Goal: Transaction & Acquisition: Obtain resource

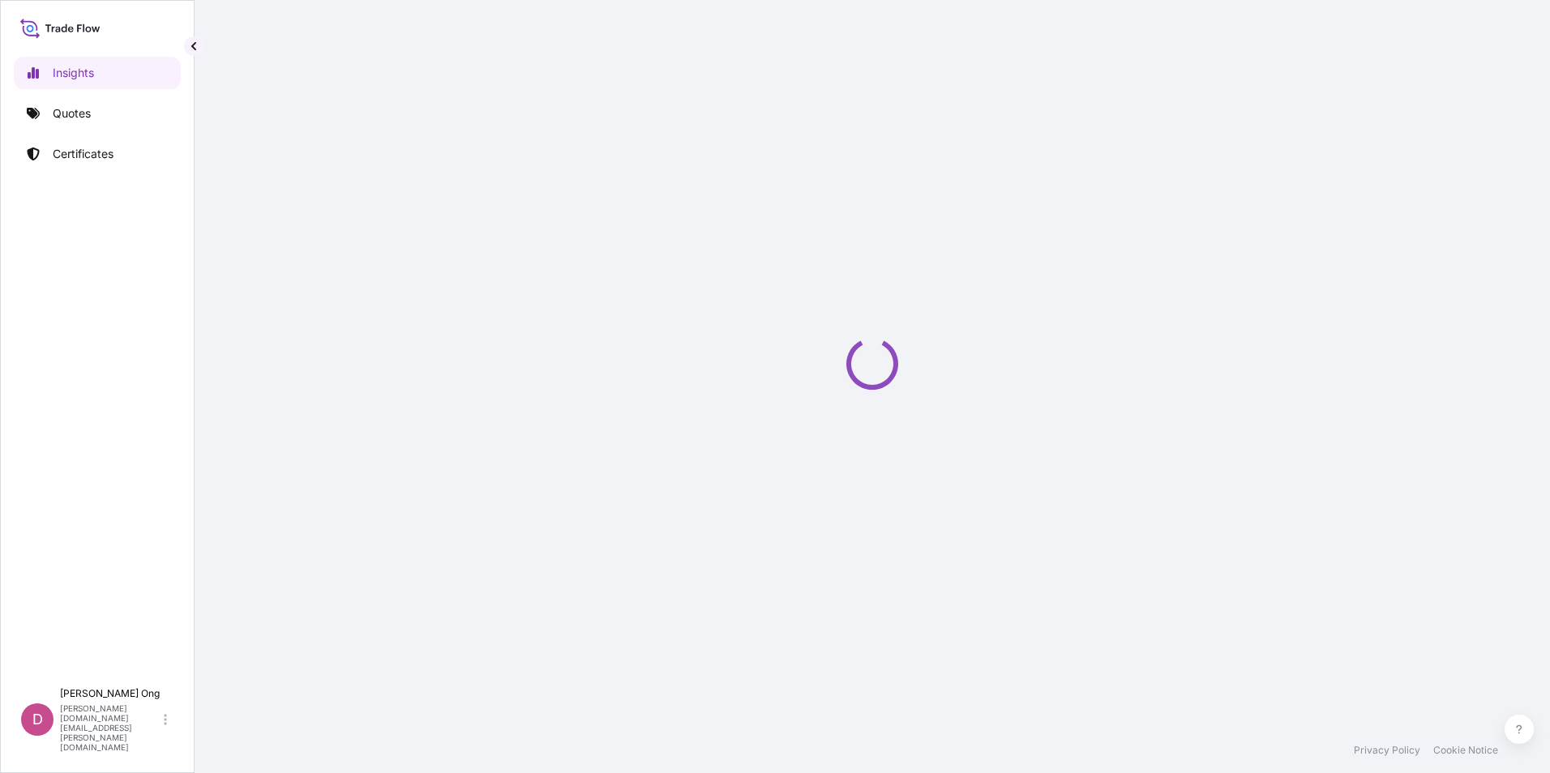
select select "2025"
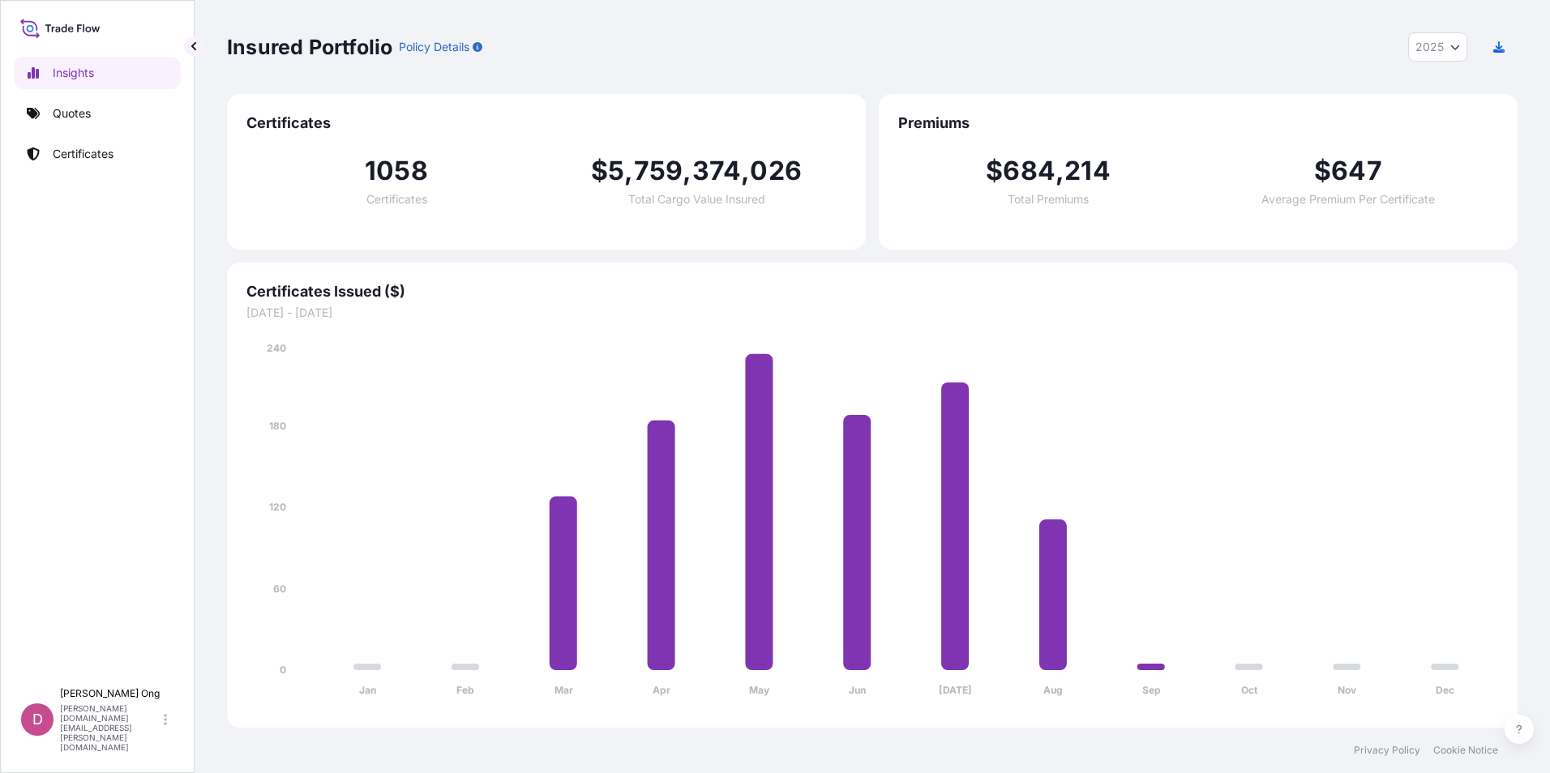
click at [139, 133] on div "Insights Quotes Certificates" at bounding box center [97, 361] width 167 height 638
click at [139, 118] on link "Quotes" at bounding box center [97, 113] width 167 height 32
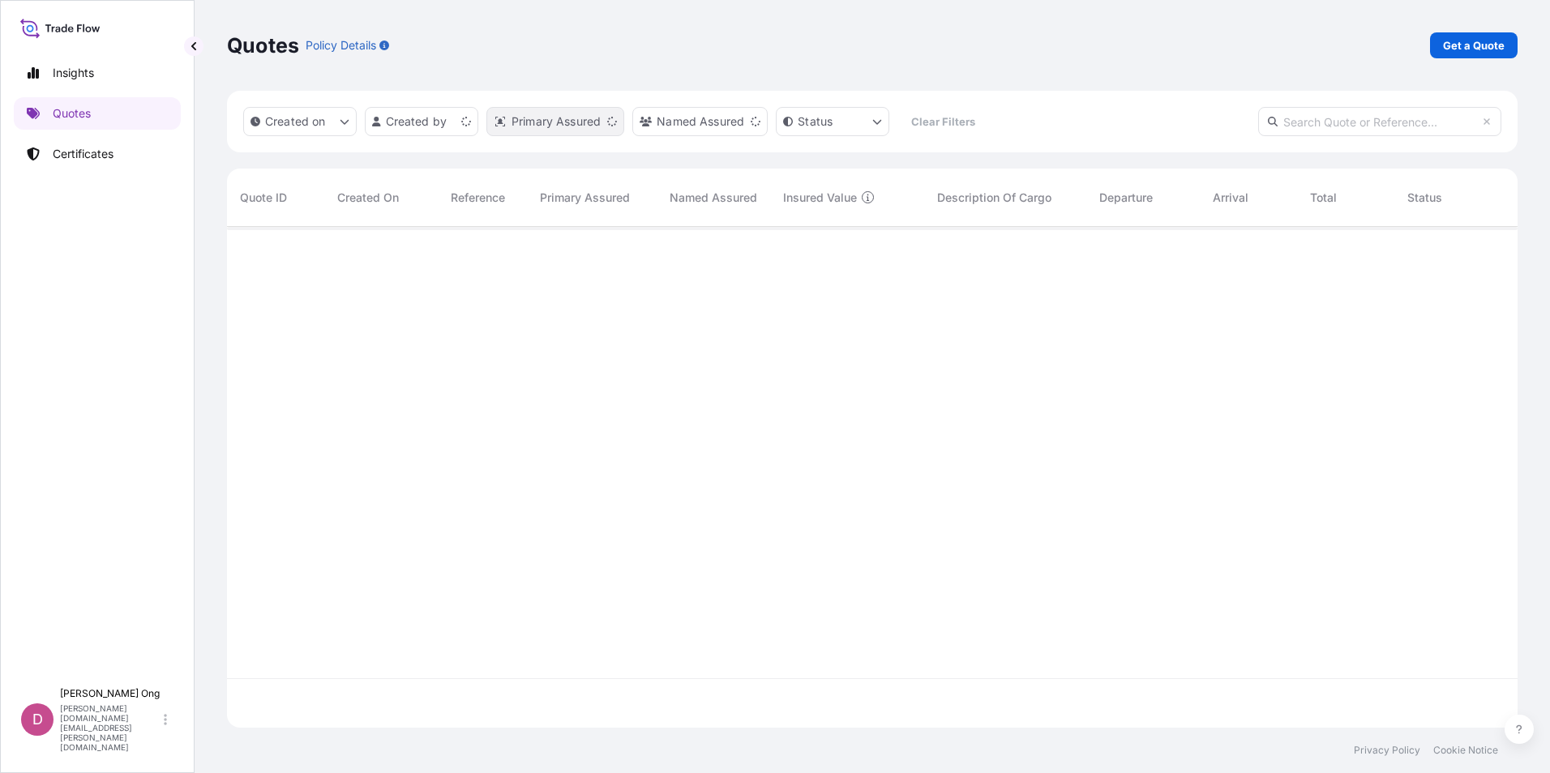
scroll to position [498, 1278]
click at [1468, 46] on p "Get a Quote" at bounding box center [1474, 45] width 62 height 16
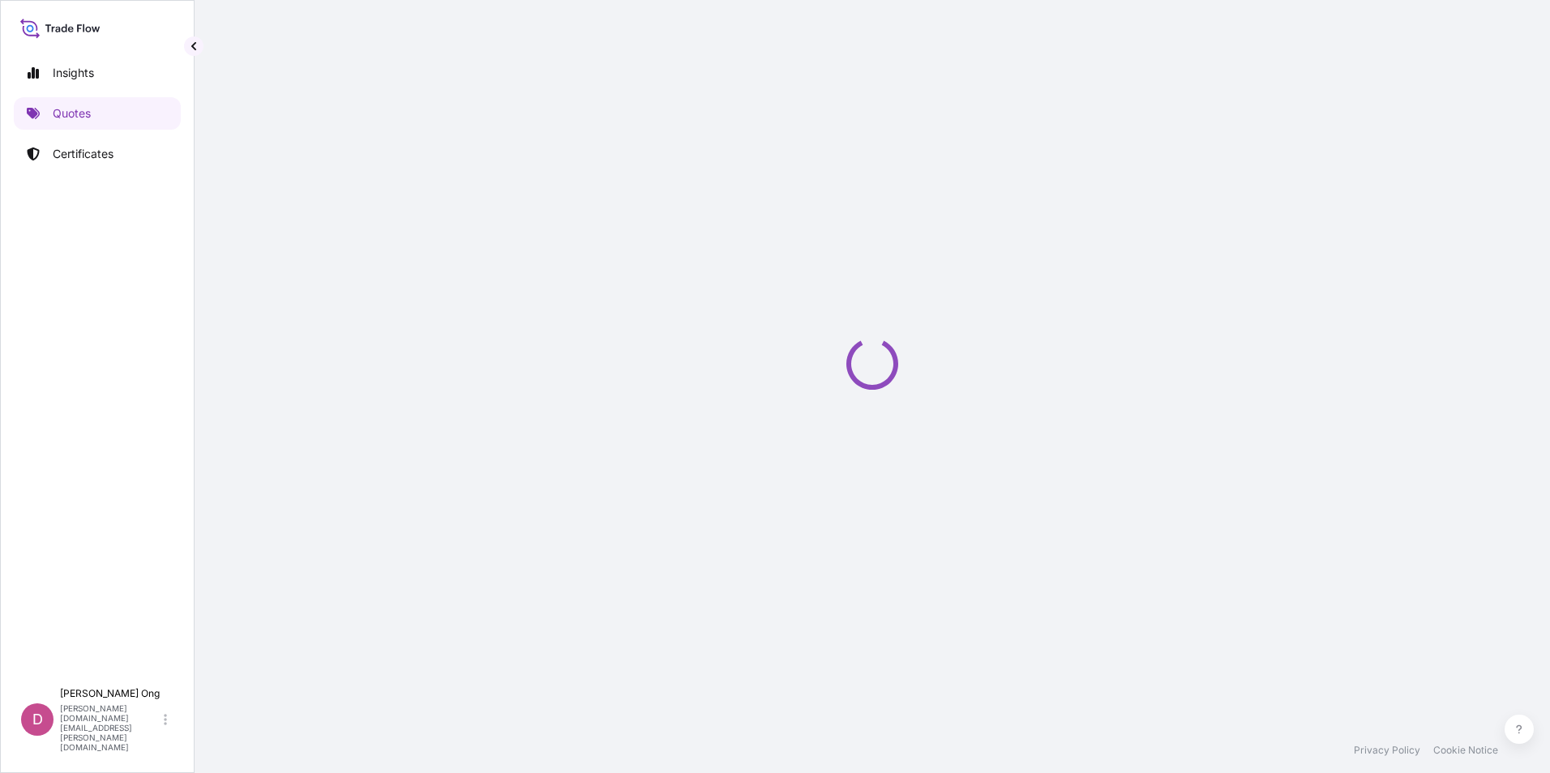
select select "Sea"
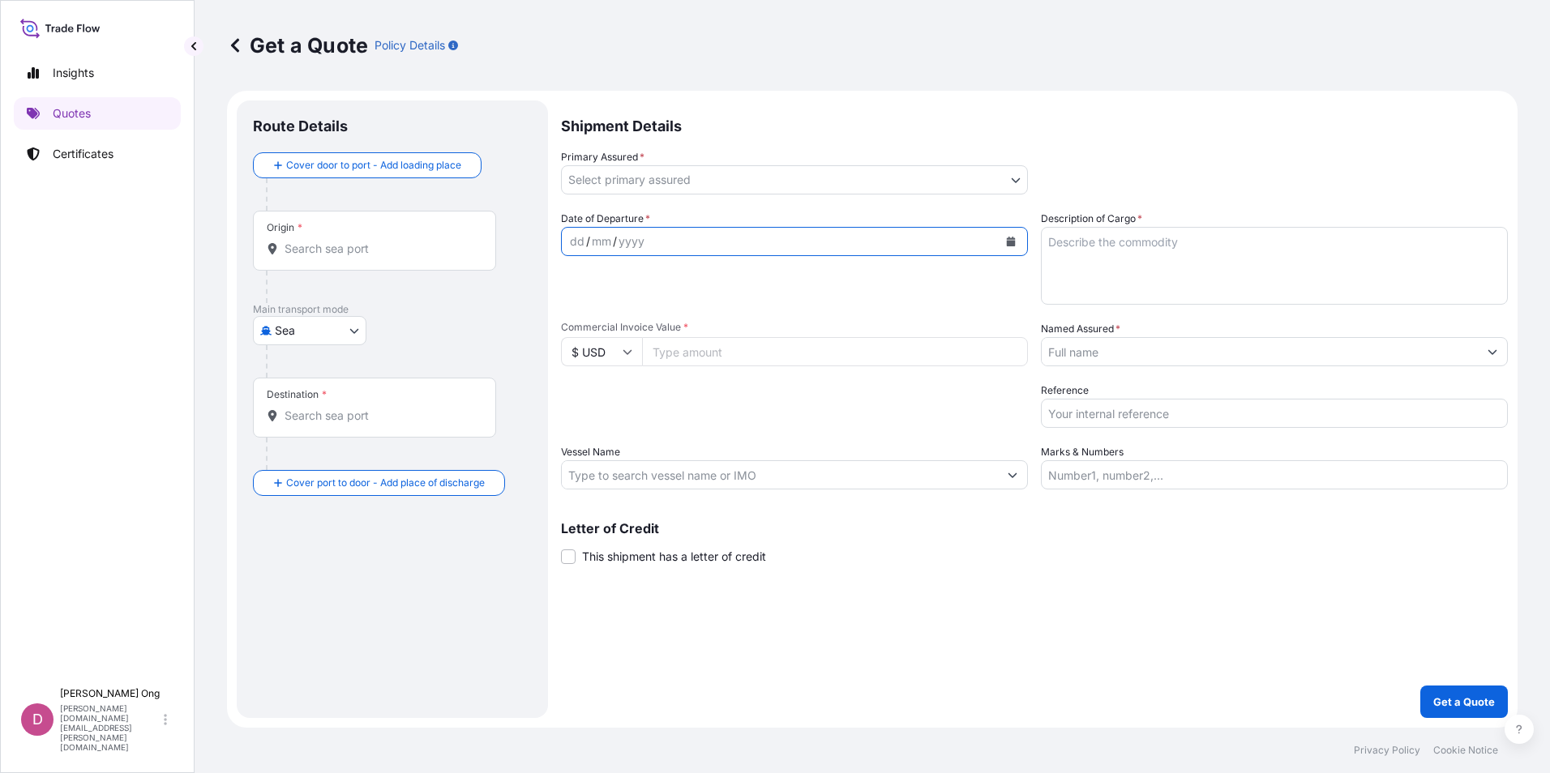
click at [1015, 182] on div "Shipment Details Primary Assured * Select primary assured IXM SA CMOC Limited I…" at bounding box center [1034, 409] width 947 height 618
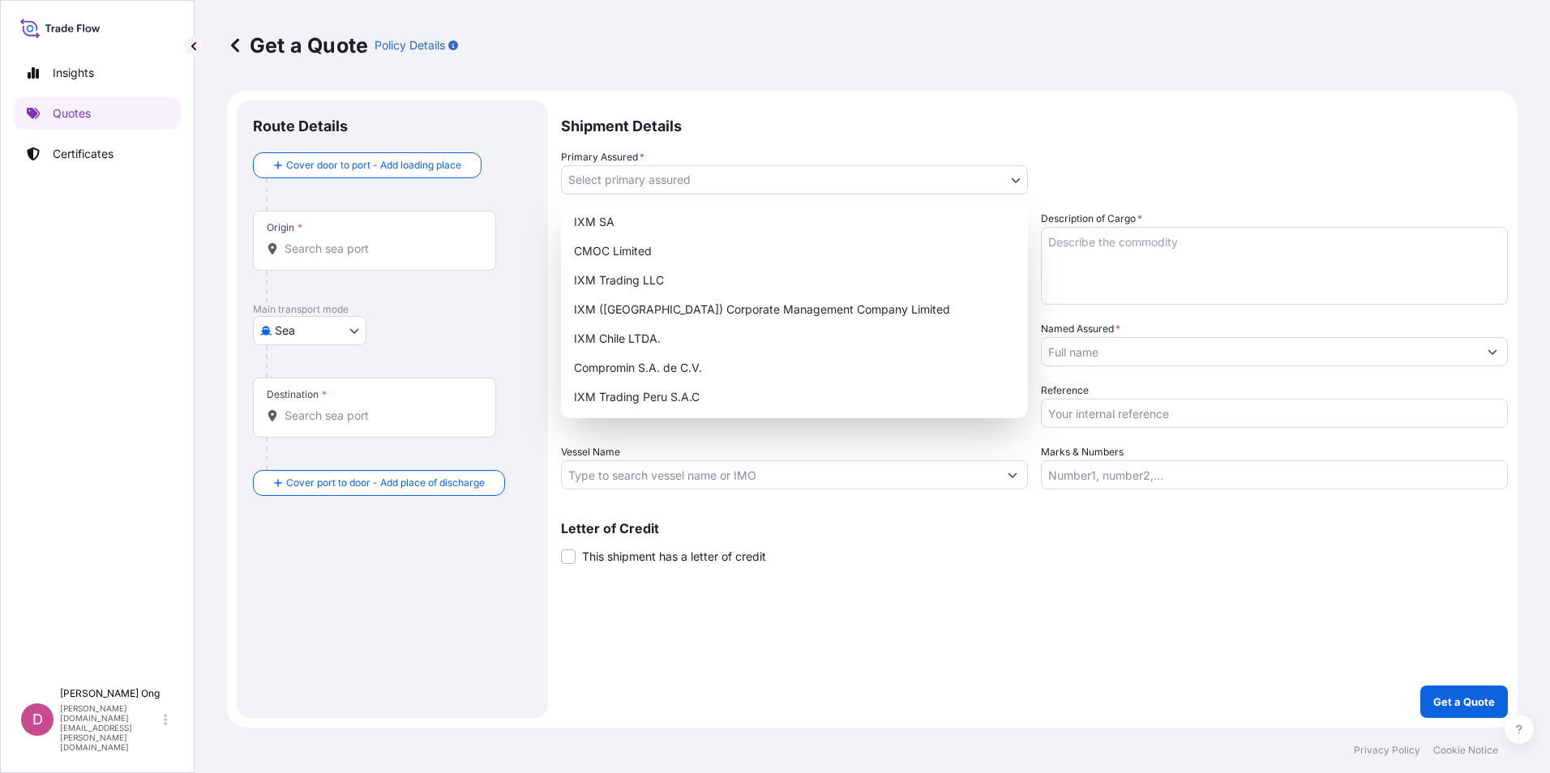
click at [1018, 182] on body "Insights Quotes Certificates D [PERSON_NAME] [PERSON_NAME][DOMAIN_NAME][EMAIL_A…" at bounding box center [775, 386] width 1550 height 773
click at [815, 223] on div "IXM SA" at bounding box center [794, 221] width 454 height 29
select select "31846"
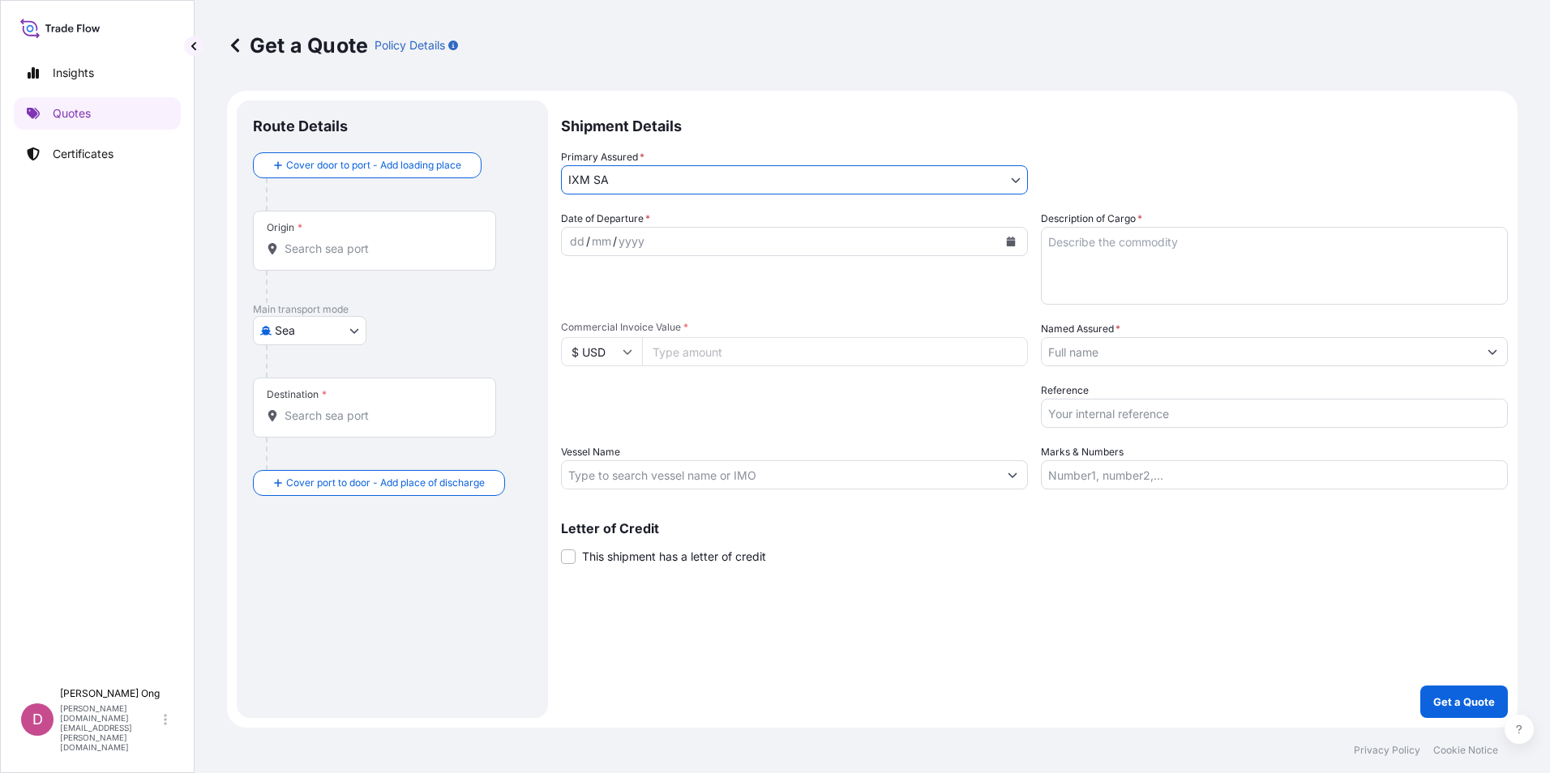
click at [400, 254] on input "Origin *" at bounding box center [379, 249] width 191 height 16
click at [327, 254] on input "Origin * Please select an origin" at bounding box center [379, 249] width 191 height 16
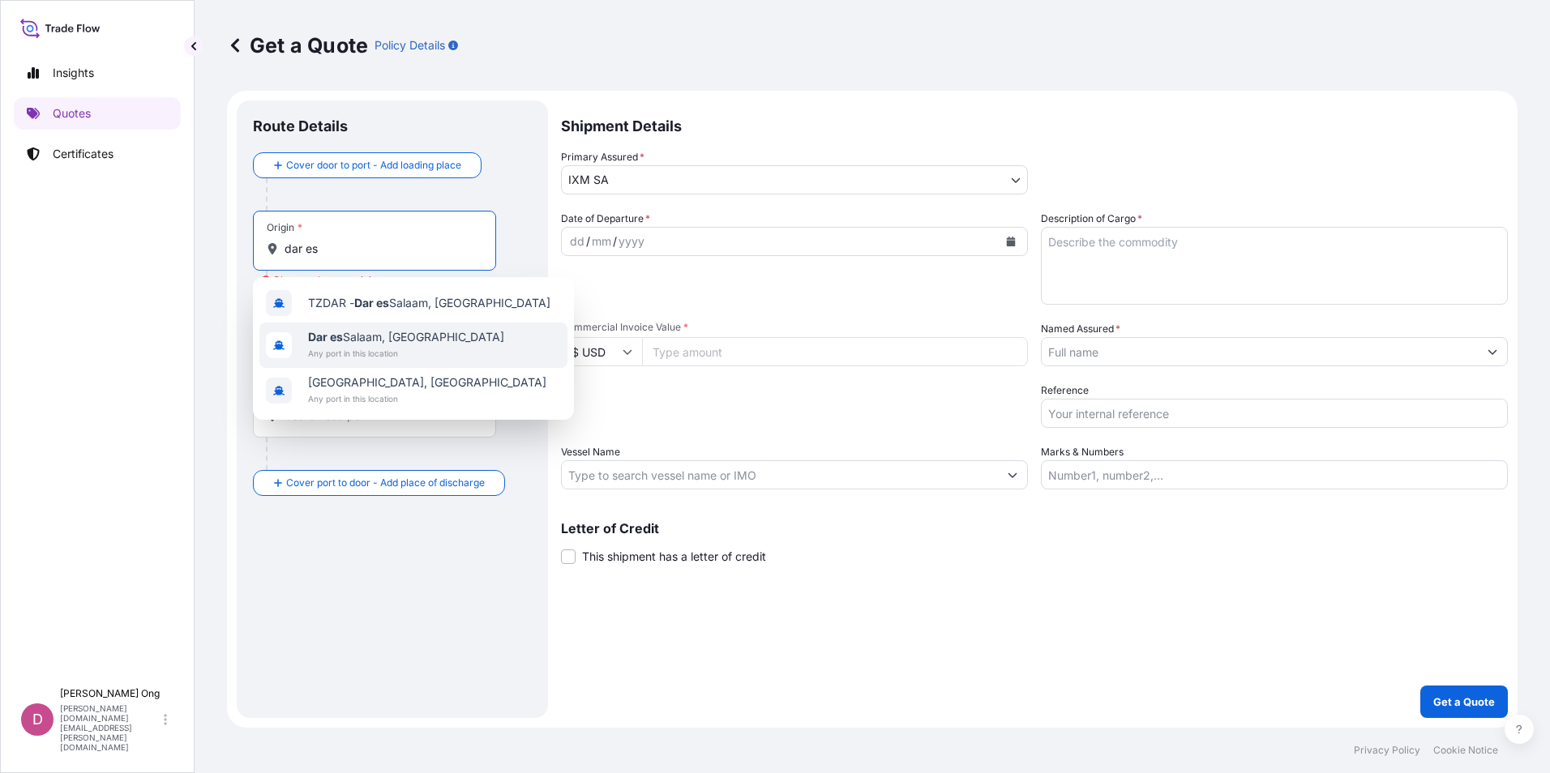
click at [353, 336] on span "[GEOGRAPHIC_DATA], [GEOGRAPHIC_DATA]" at bounding box center [406, 337] width 196 height 16
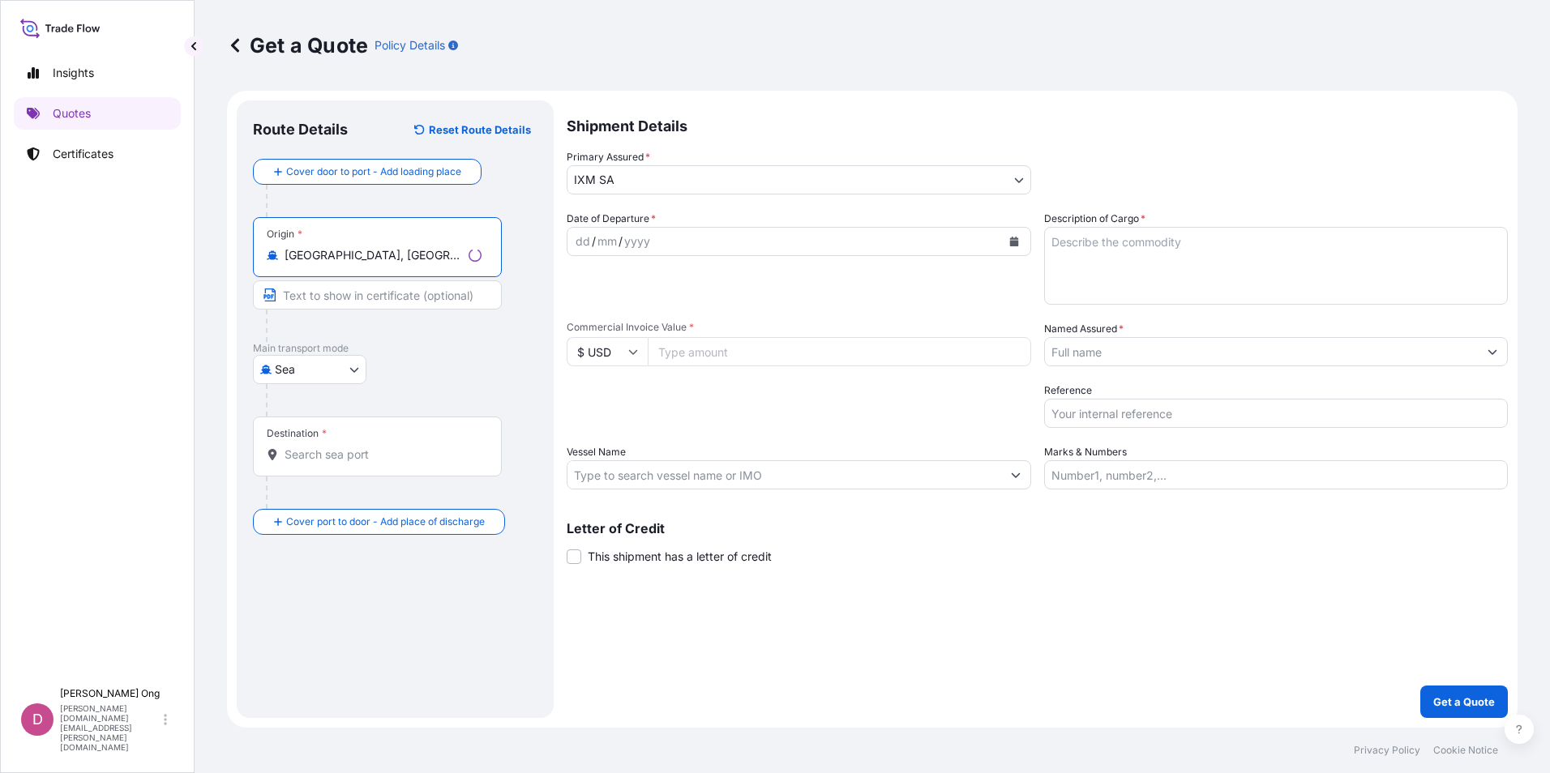
type input "[GEOGRAPHIC_DATA], [GEOGRAPHIC_DATA]"
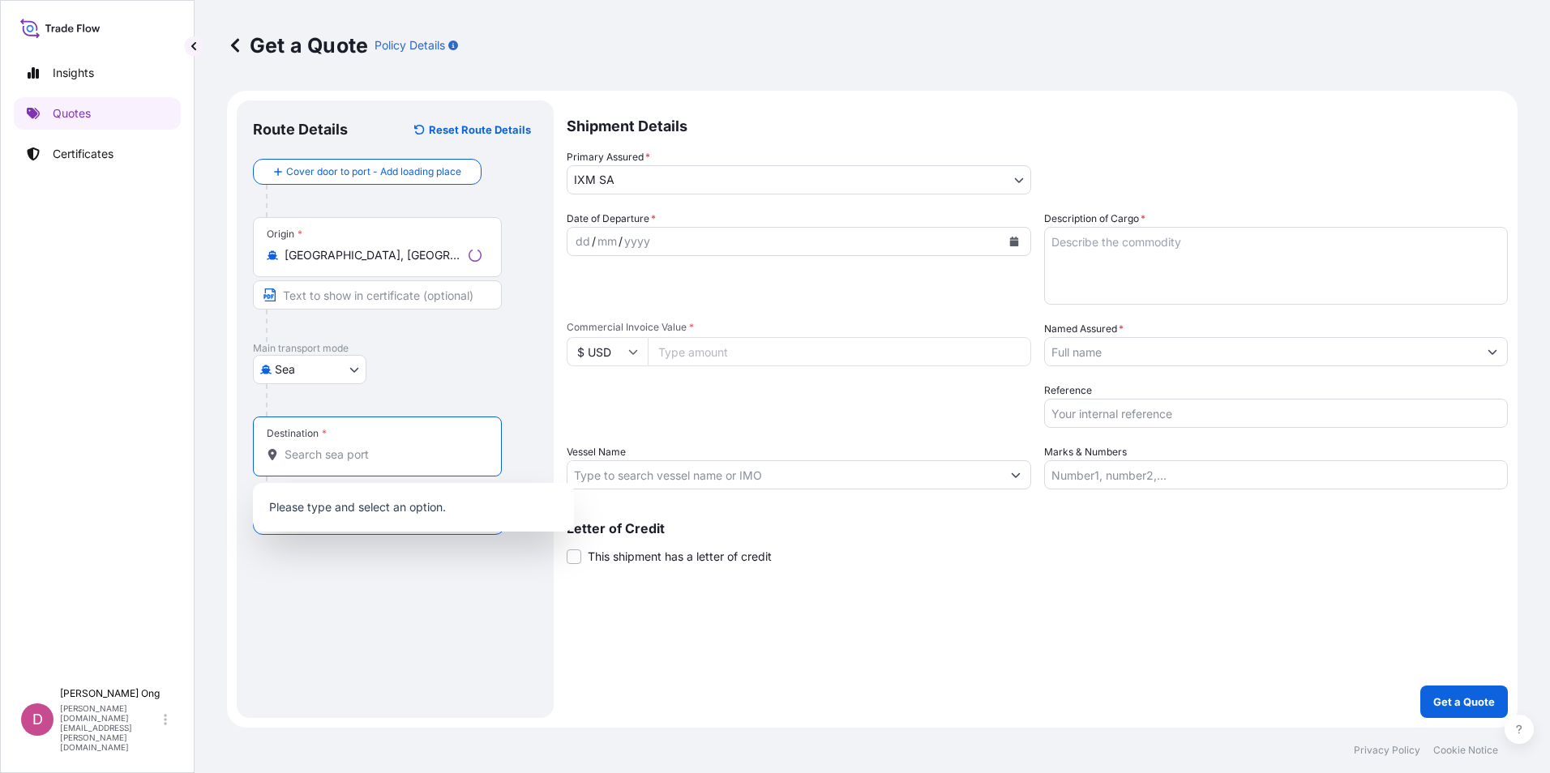
click at [344, 448] on input "Destination *" at bounding box center [382, 455] width 197 height 16
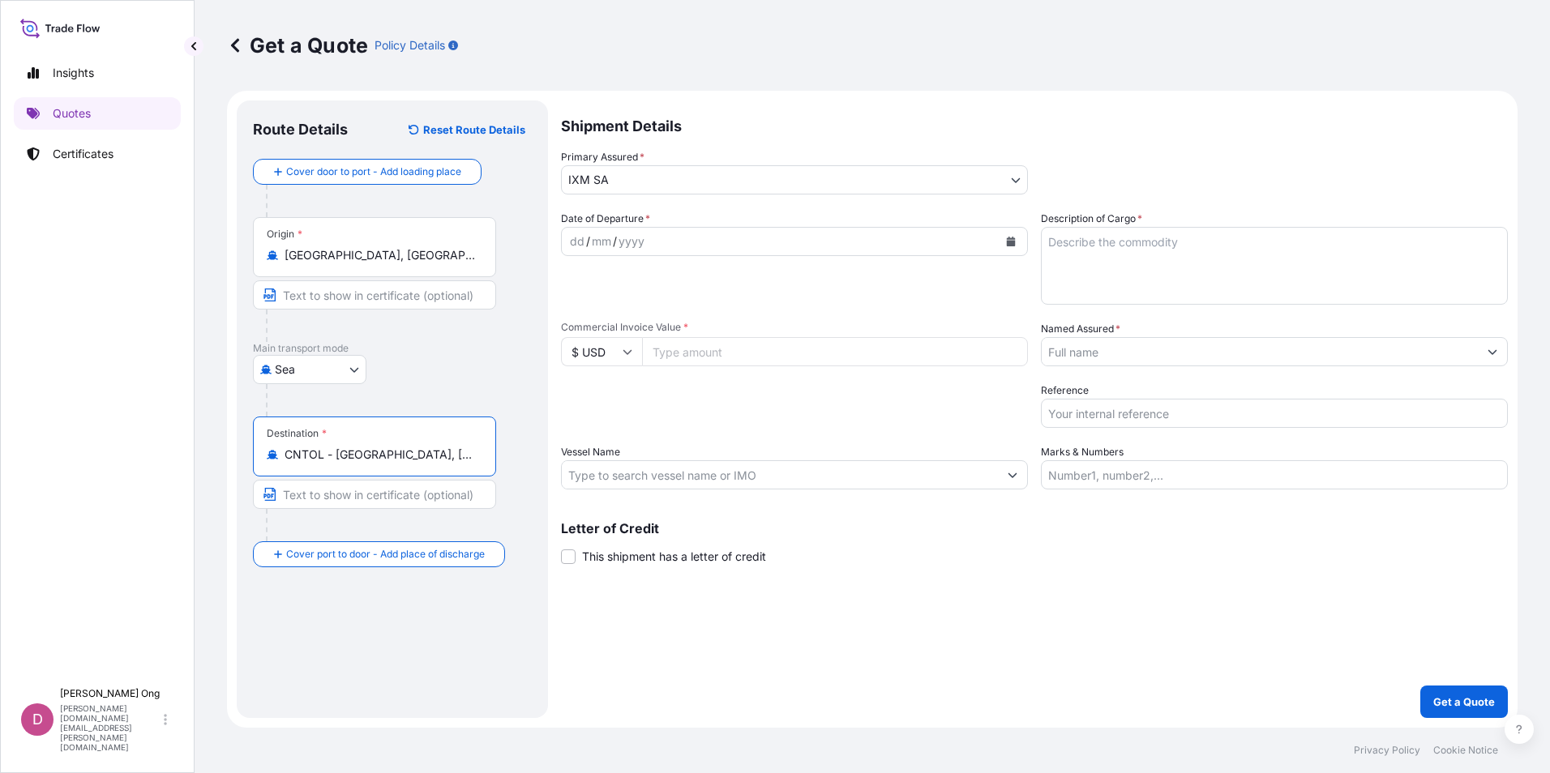
type input "CNTOL - [GEOGRAPHIC_DATA], [GEOGRAPHIC_DATA]"
click at [377, 293] on input "Text to appear on certificate" at bounding box center [377, 294] width 249 height 29
type input "[GEOGRAPHIC_DATA], [GEOGRAPHIC_DATA]"
click at [356, 500] on input "Text to appear on certificate" at bounding box center [374, 494] width 243 height 29
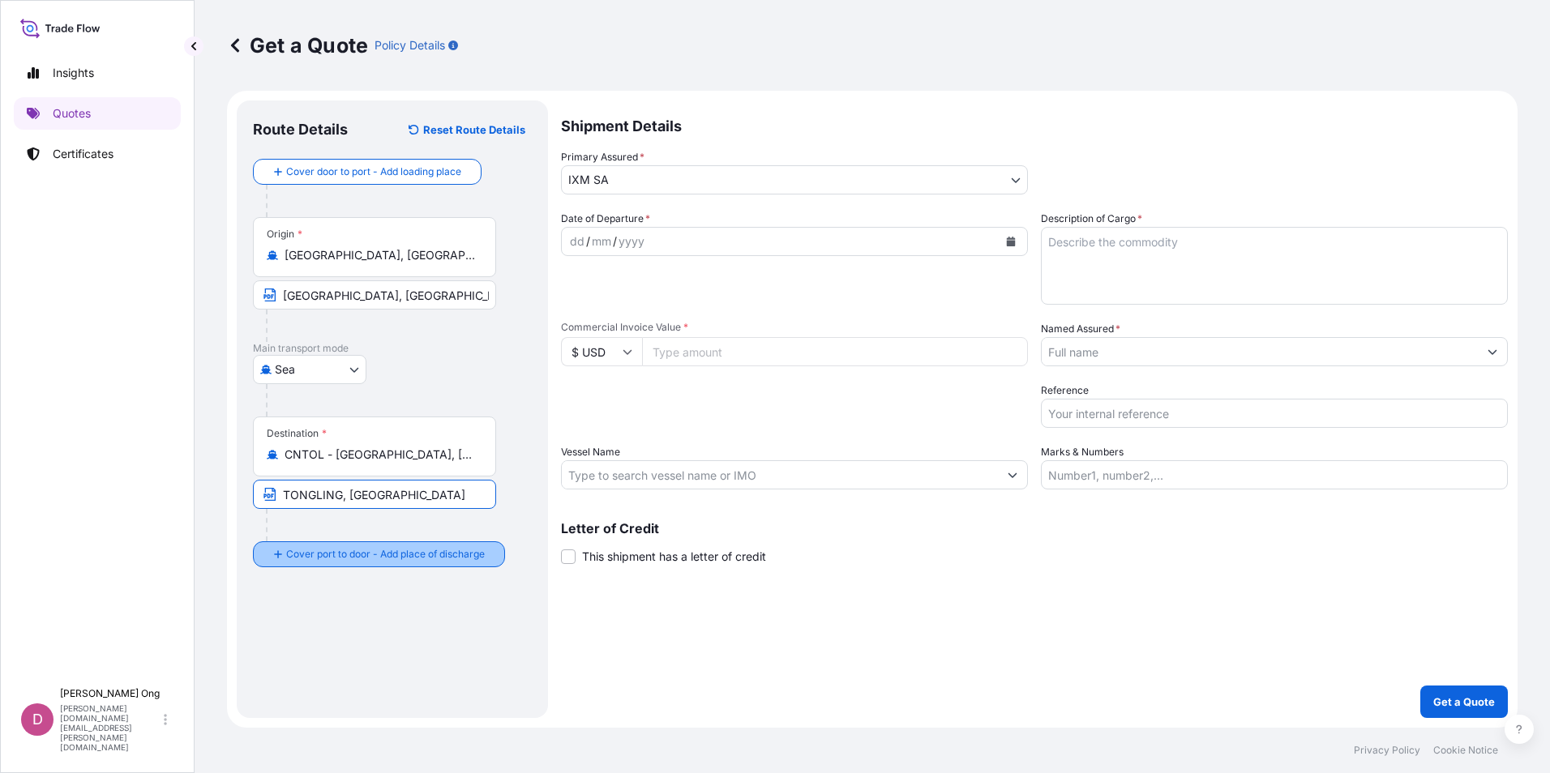
type input "TONGLING, [GEOGRAPHIC_DATA]"
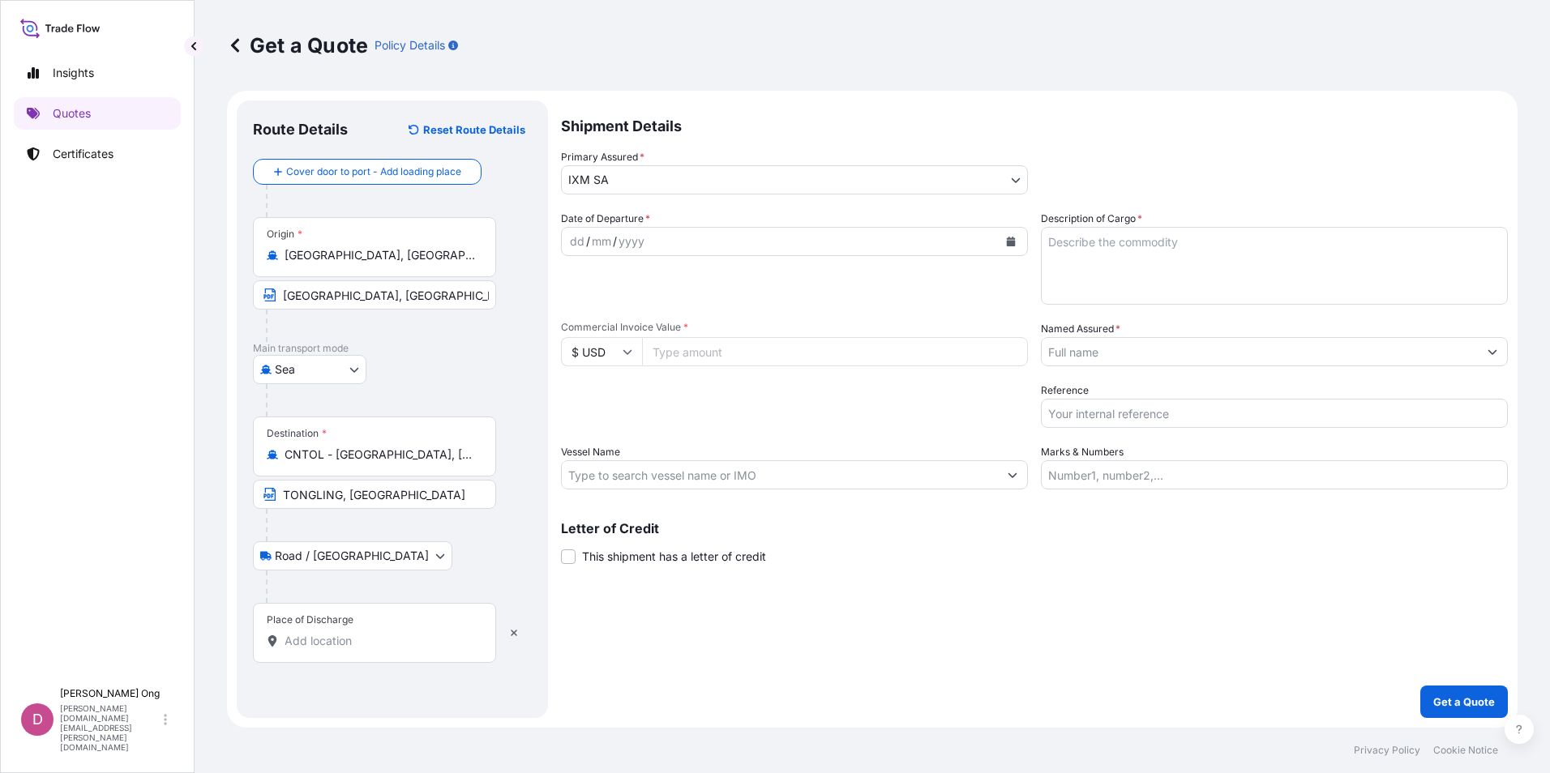
click at [325, 653] on div "Place of Discharge" at bounding box center [374, 633] width 243 height 60
click at [325, 649] on input "Place of Discharge" at bounding box center [379, 641] width 191 height 16
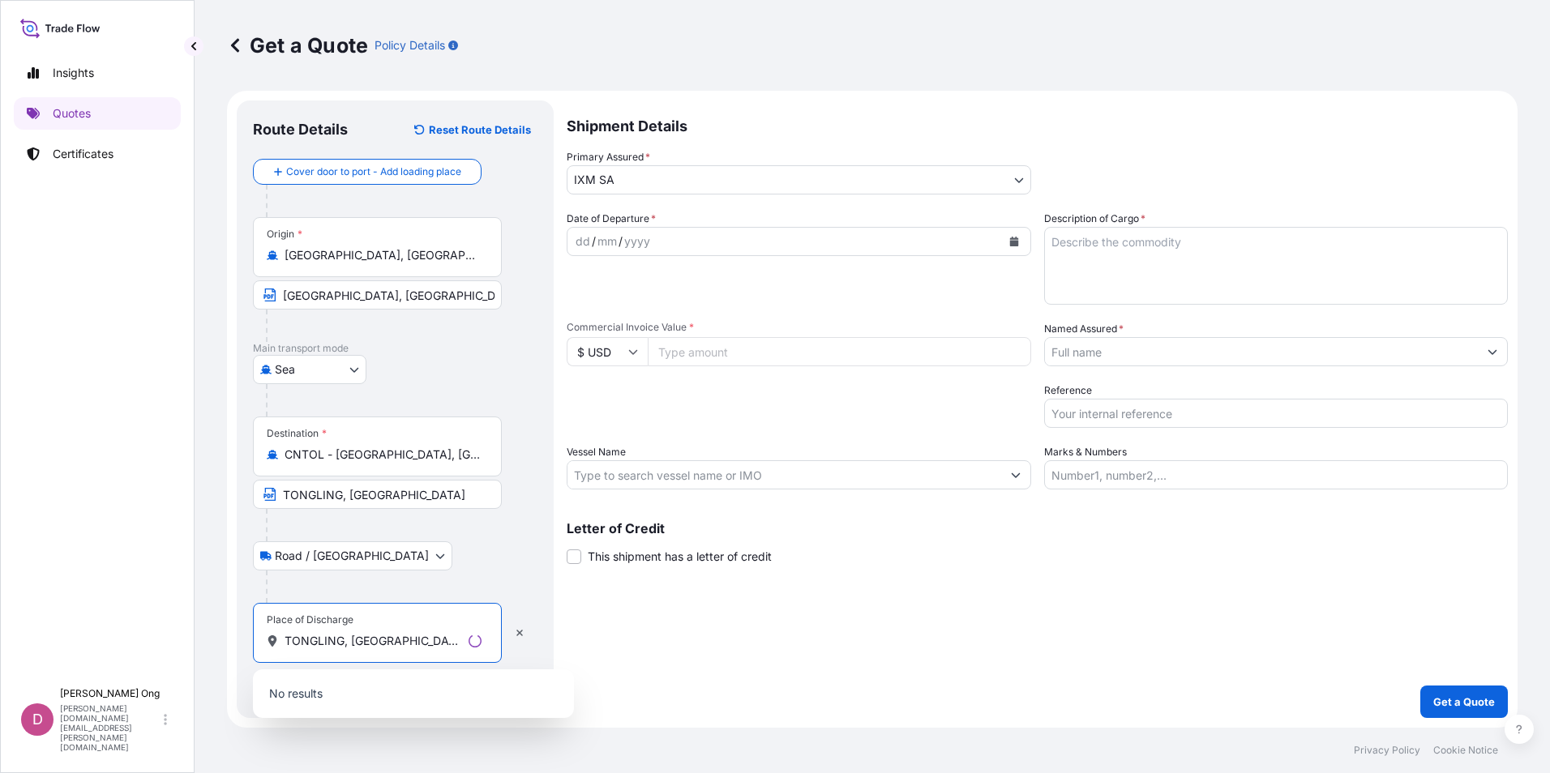
click at [793, 646] on div "Shipment Details Primary Assured * IXM SA IXM SA CMOC Limited IXM Trading LLC I…" at bounding box center [1036, 409] width 941 height 618
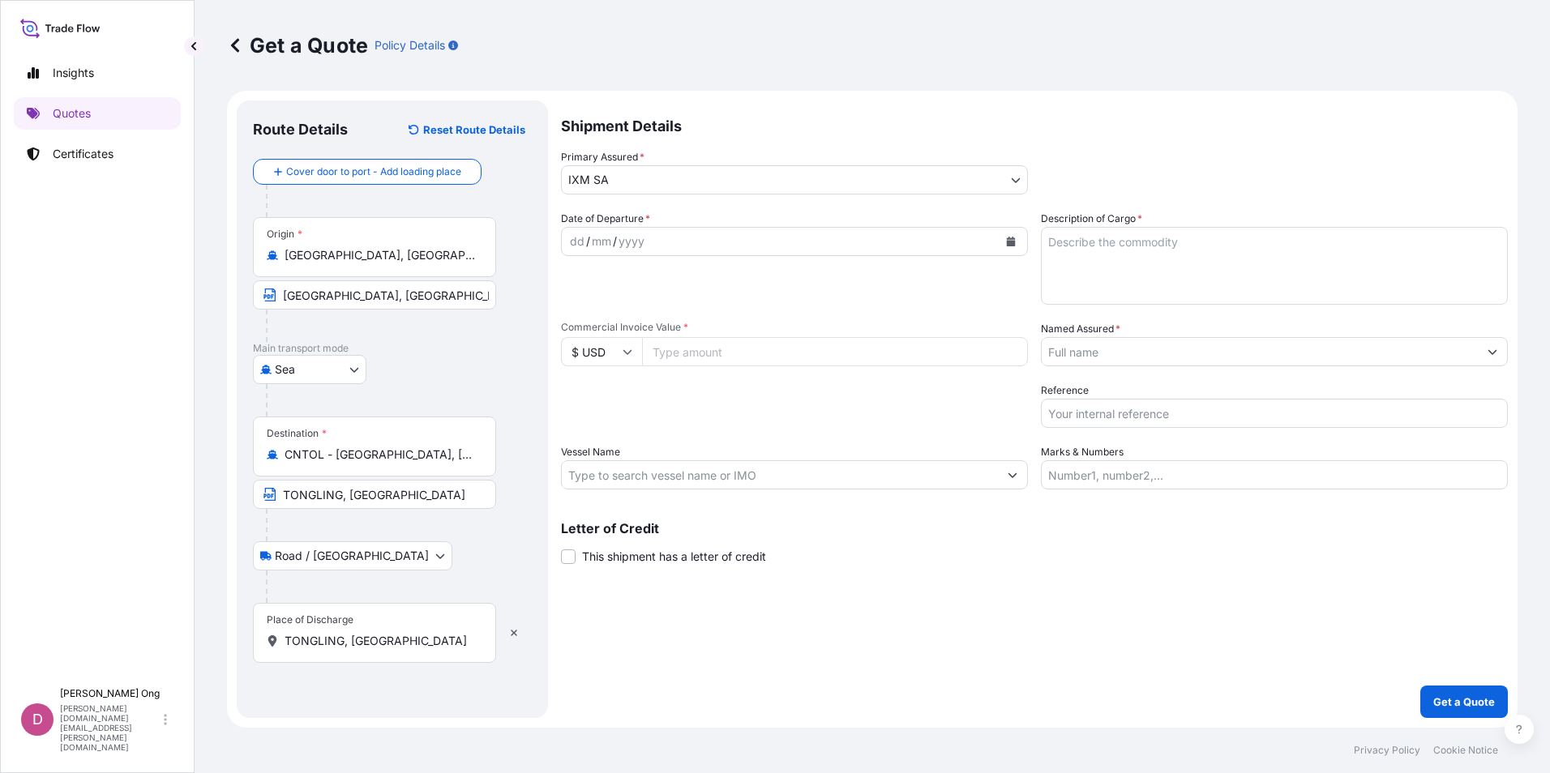
click at [396, 650] on div "Place of Discharge TONGLING, [GEOGRAPHIC_DATA]" at bounding box center [374, 633] width 243 height 60
click at [396, 649] on input "TONGLING, [GEOGRAPHIC_DATA]" at bounding box center [379, 641] width 191 height 16
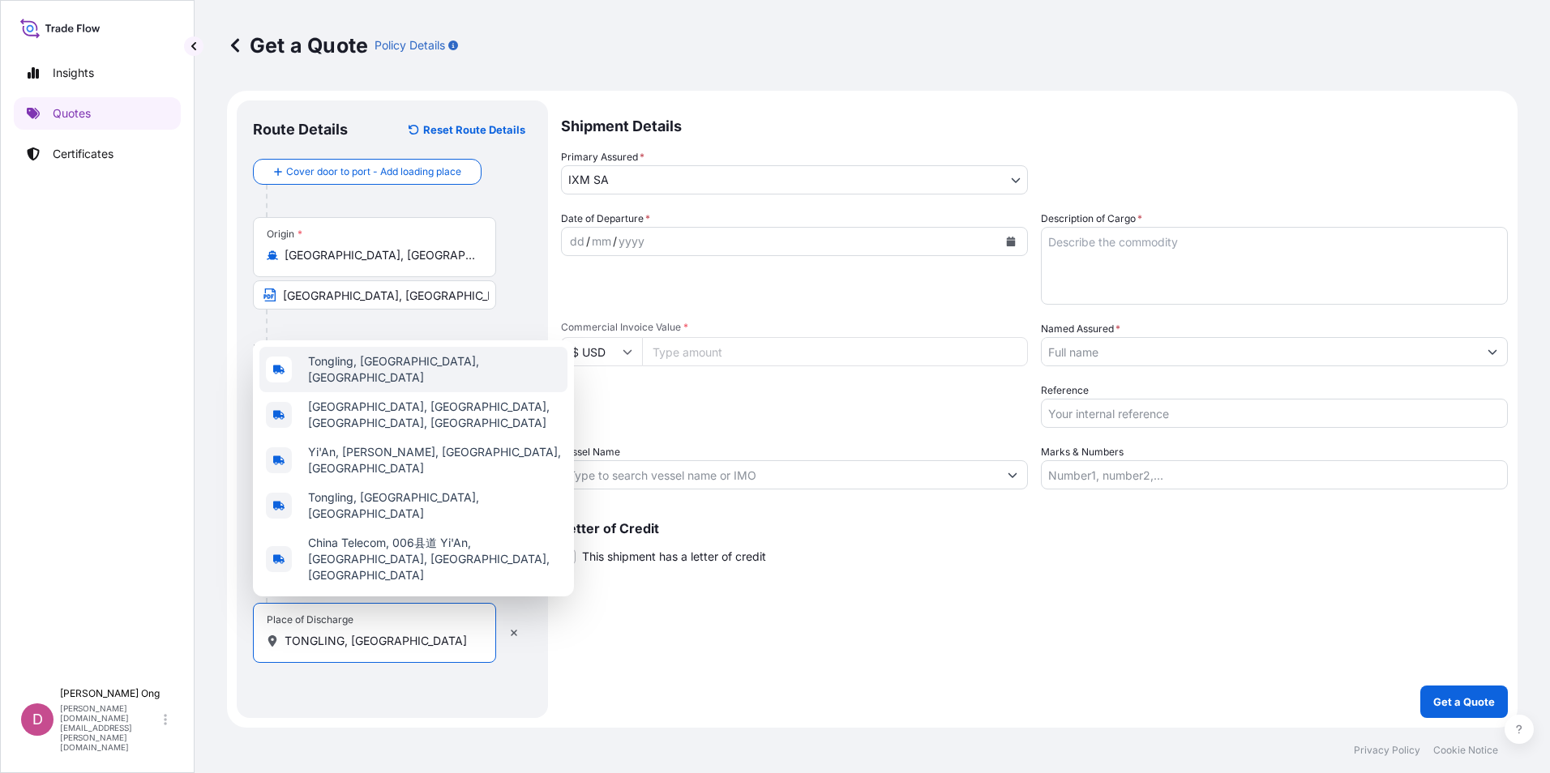
click at [407, 389] on div "Tongling, [GEOGRAPHIC_DATA], [GEOGRAPHIC_DATA]" at bounding box center [413, 369] width 308 height 45
type input "Tongling, [GEOGRAPHIC_DATA], [GEOGRAPHIC_DATA]"
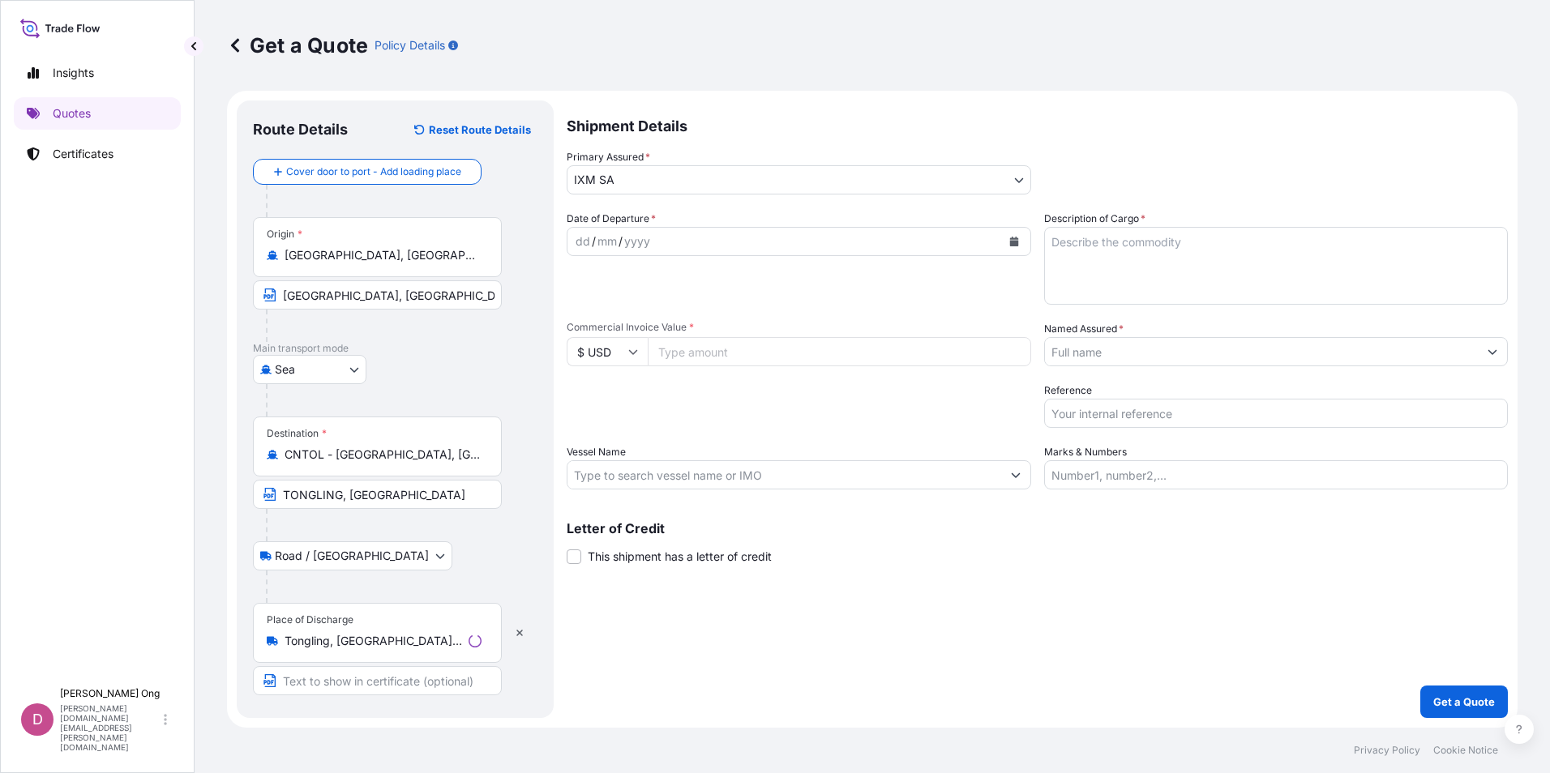
click at [724, 670] on div "Shipment Details Primary Assured * IXM SA IXM SA CMOC Limited IXM Trading LLC I…" at bounding box center [1036, 409] width 941 height 618
click at [405, 502] on input "TONGLING, [GEOGRAPHIC_DATA]" at bounding box center [374, 494] width 243 height 29
click at [406, 630] on div "Place of Discharge Tongling, [GEOGRAPHIC_DATA], [GEOGRAPHIC_DATA]" at bounding box center [374, 633] width 243 height 60
click at [406, 633] on input "Tongling, [GEOGRAPHIC_DATA], [GEOGRAPHIC_DATA]" at bounding box center [379, 641] width 191 height 16
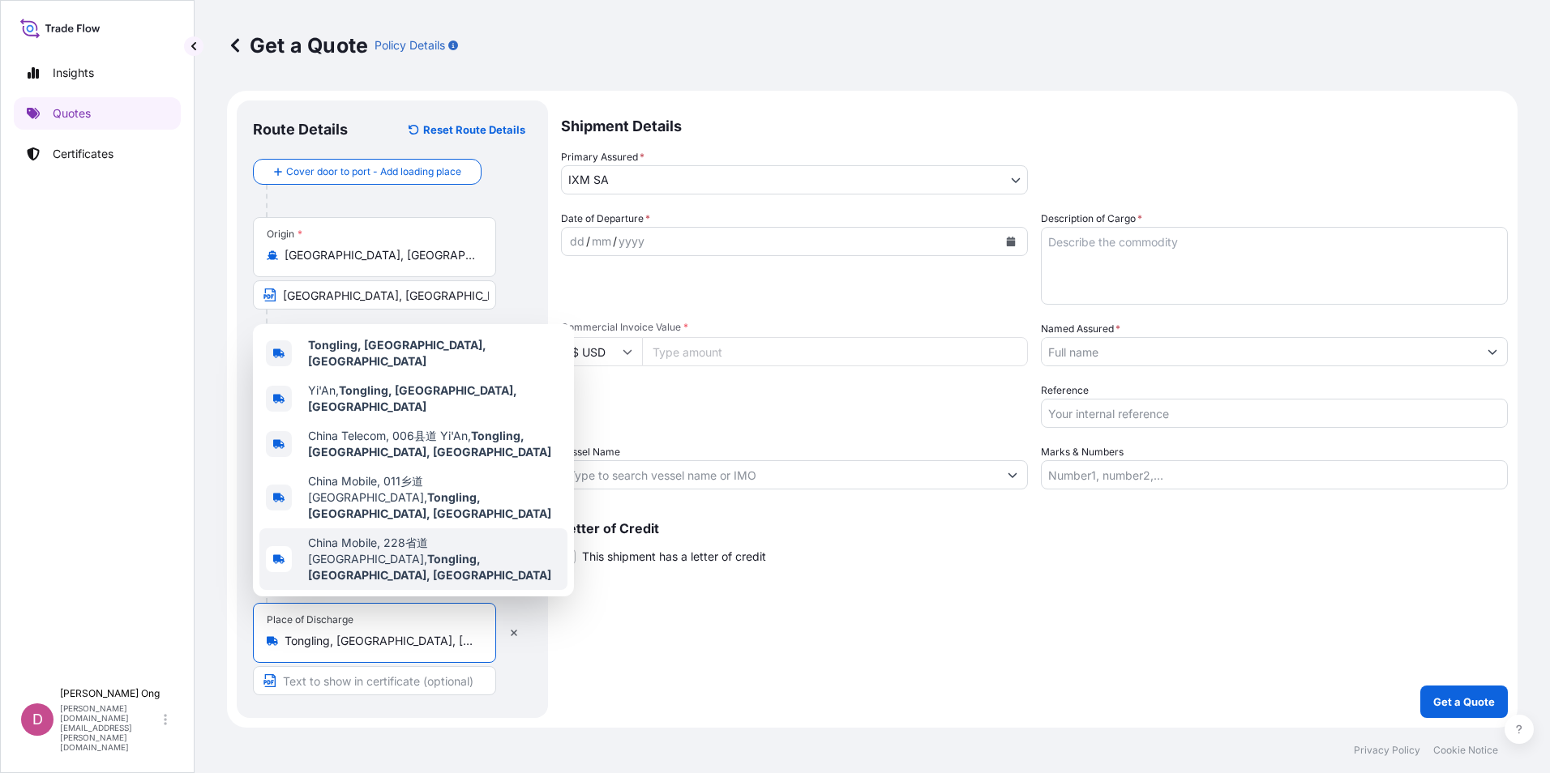
click at [391, 689] on input "Text to appear on certificate" at bounding box center [374, 680] width 243 height 29
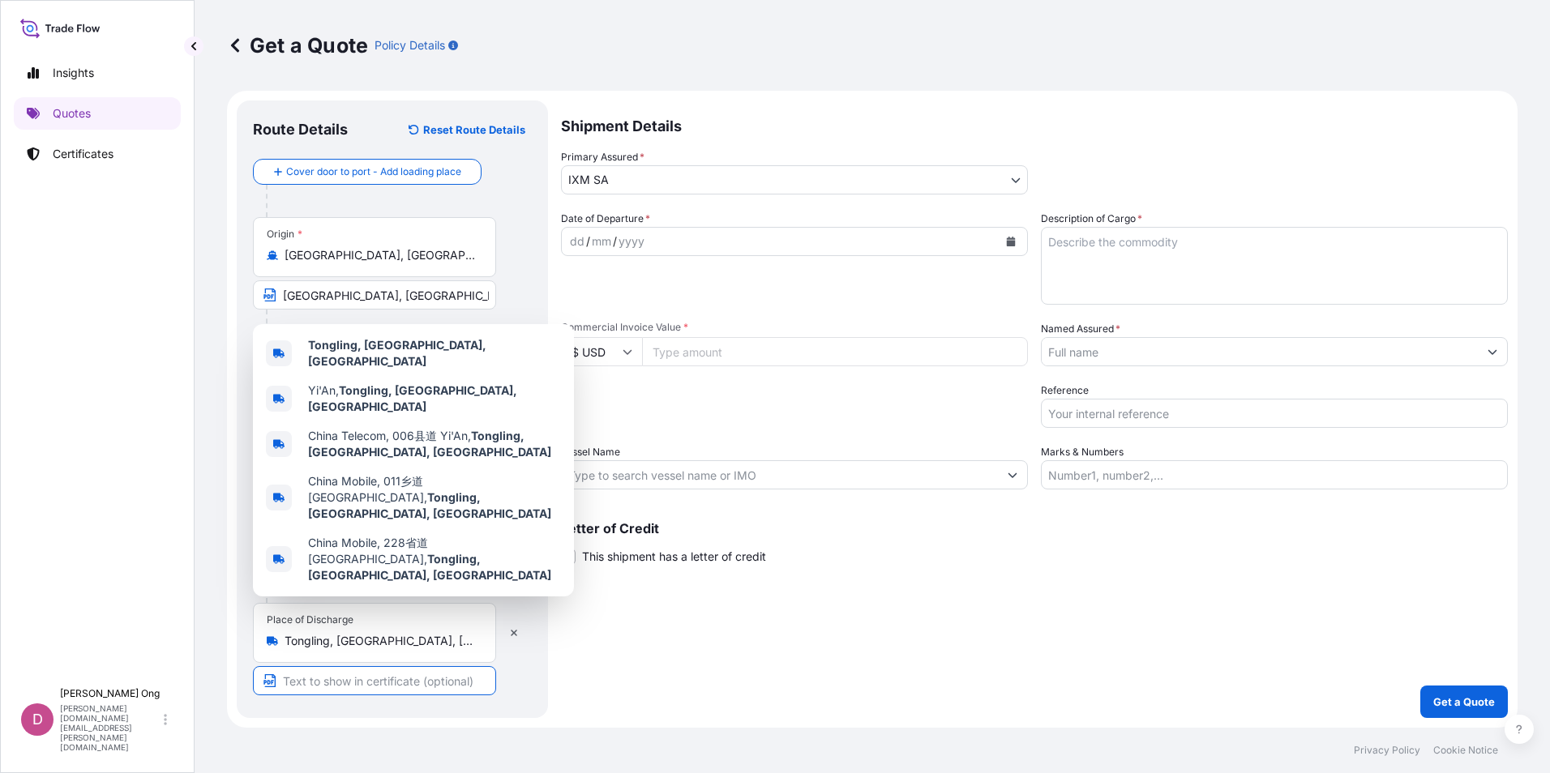
paste input "TONGLING, [GEOGRAPHIC_DATA]"
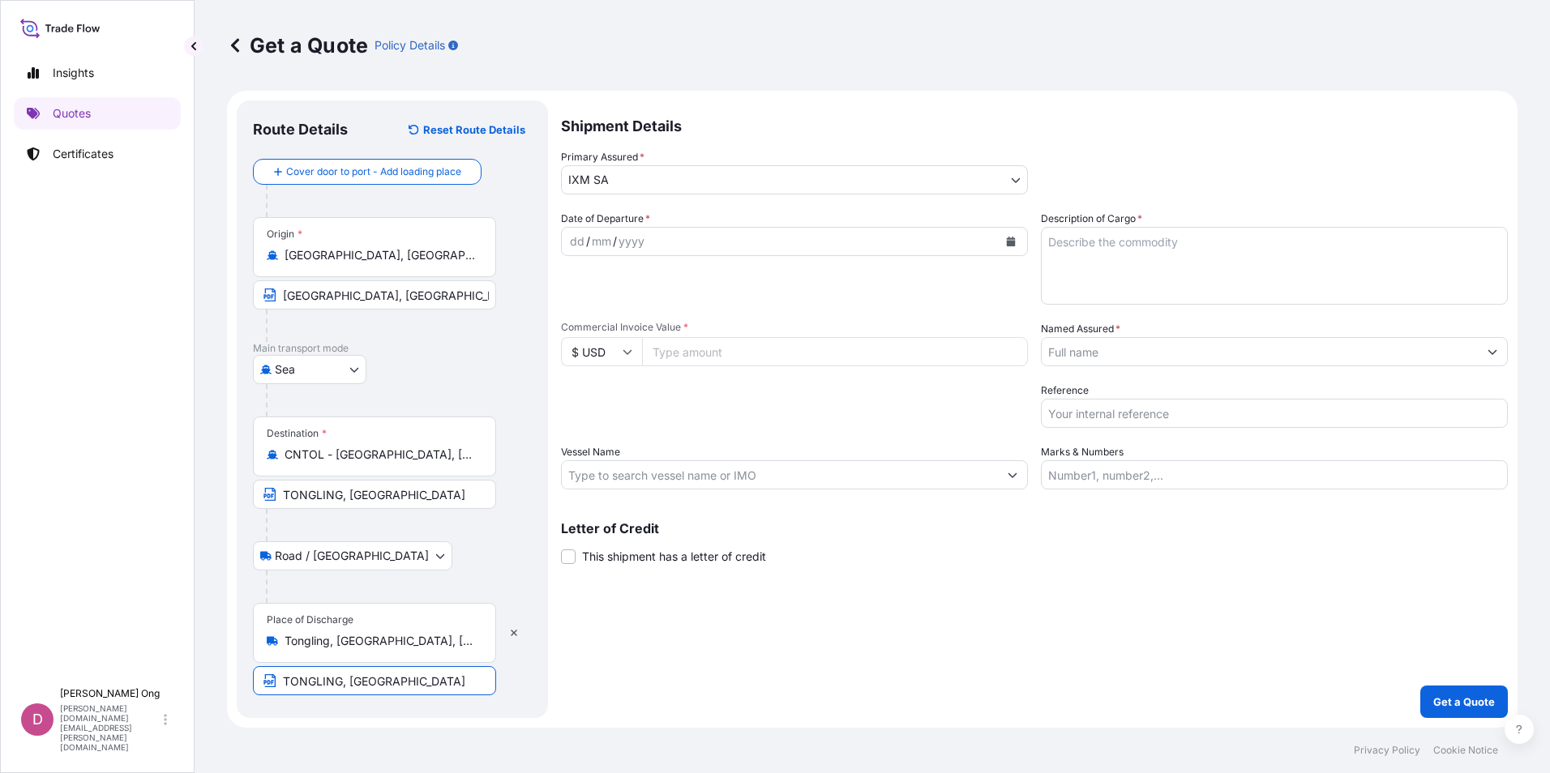
type input "TONGLING, [GEOGRAPHIC_DATA]"
click at [686, 678] on div "Shipment Details Primary Assured * IXM SA IXM SA CMOC Limited IXM Trading LLC I…" at bounding box center [1034, 409] width 947 height 618
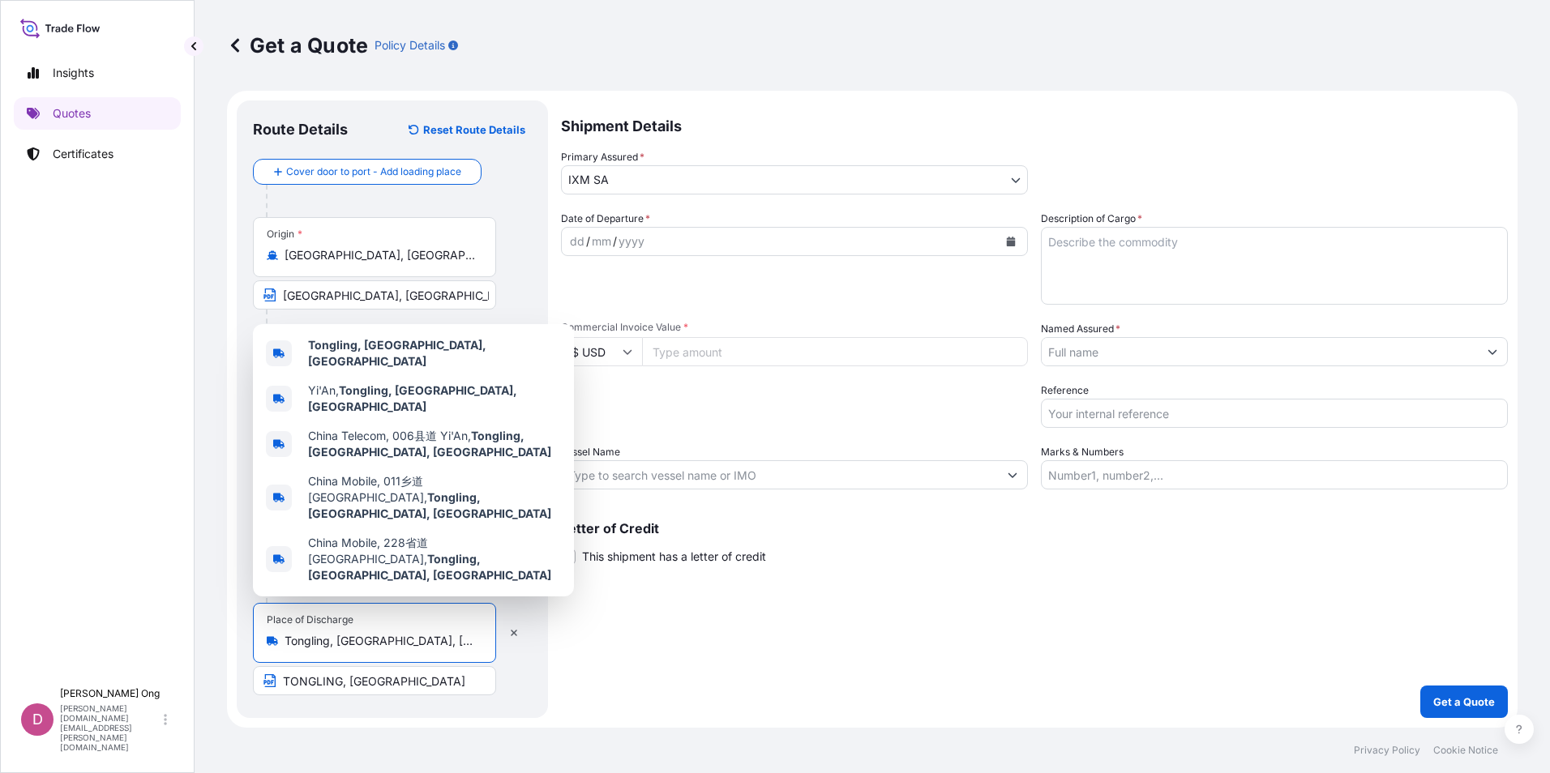
drag, startPoint x: 467, startPoint y: 648, endPoint x: 253, endPoint y: 640, distance: 214.1
click at [253, 640] on div "Place of Discharge Tongling, [GEOGRAPHIC_DATA], [GEOGRAPHIC_DATA]" at bounding box center [374, 633] width 243 height 60
click at [772, 640] on div "Shipment Details Primary Assured * IXM SA IXM SA CMOC Limited IXM Trading LLC I…" at bounding box center [1034, 409] width 947 height 618
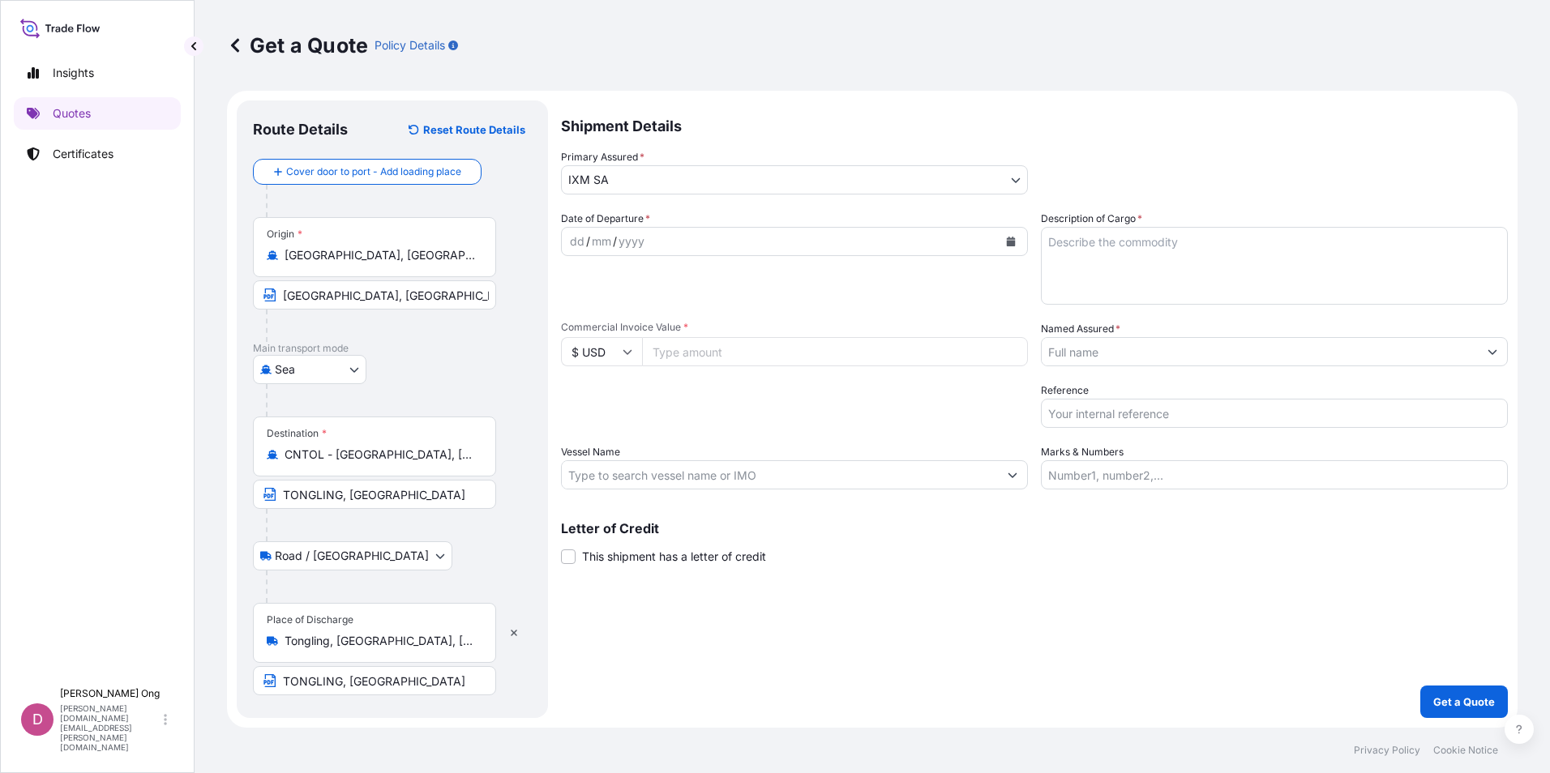
click at [911, 464] on input "Vessel Name" at bounding box center [780, 474] width 436 height 29
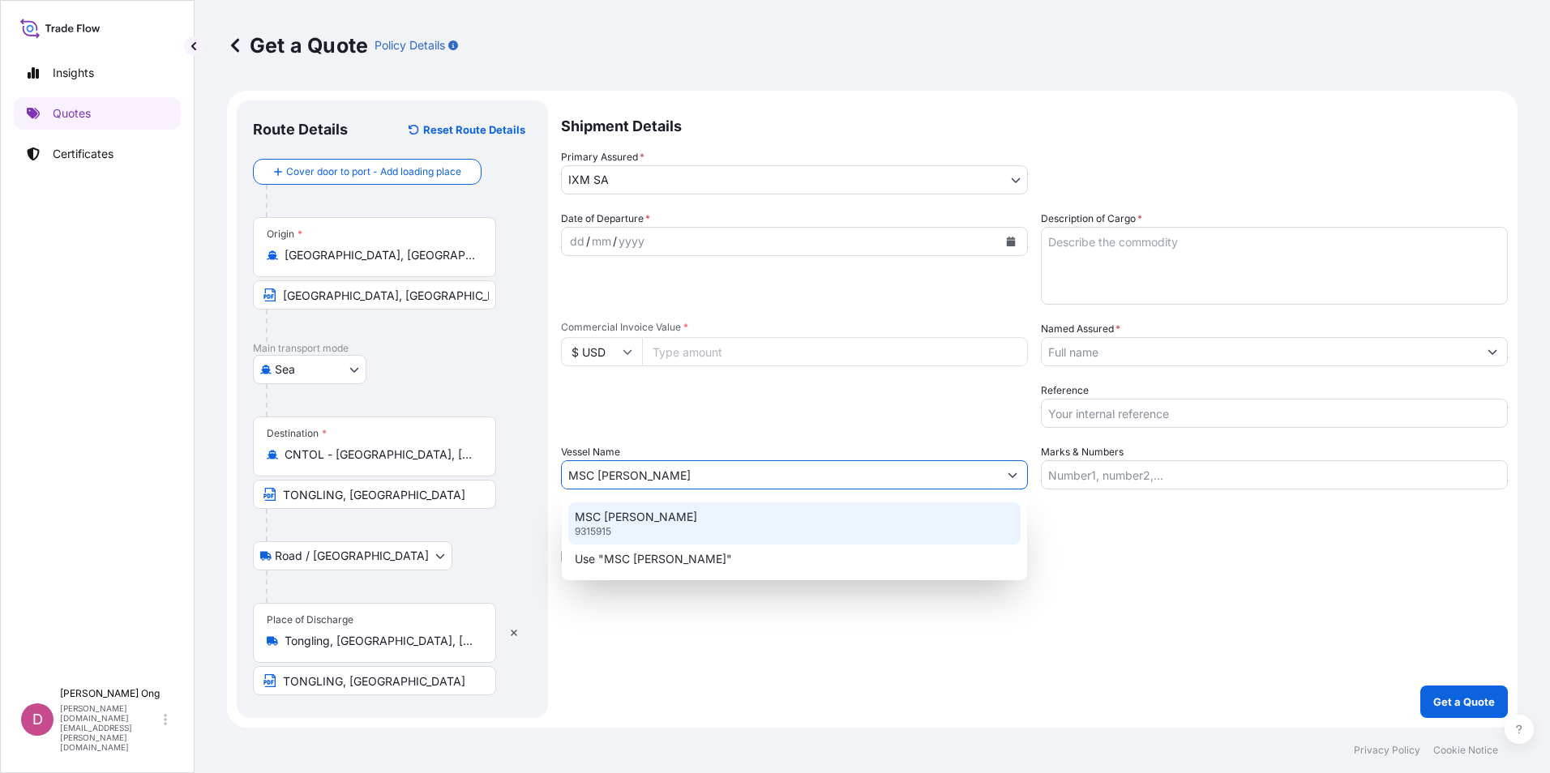
click at [820, 520] on div "MSC [PERSON_NAME] 9315915" at bounding box center [794, 523] width 452 height 42
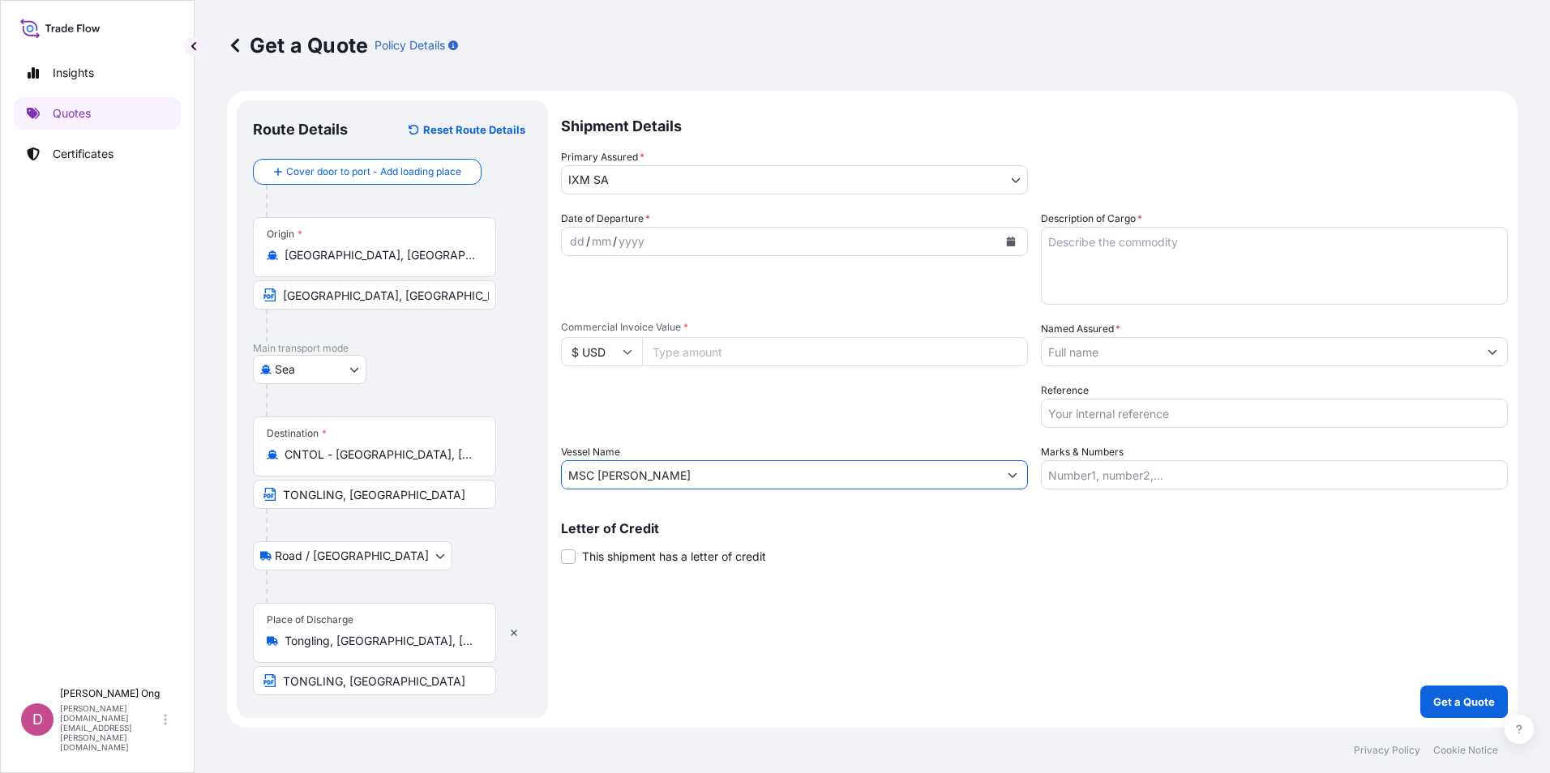
type input "MSC [PERSON_NAME]"
click at [632, 560] on span "This shipment has a letter of credit" at bounding box center [674, 557] width 184 height 16
click at [561, 548] on input "This shipment has a letter of credit" at bounding box center [561, 548] width 0 height 0
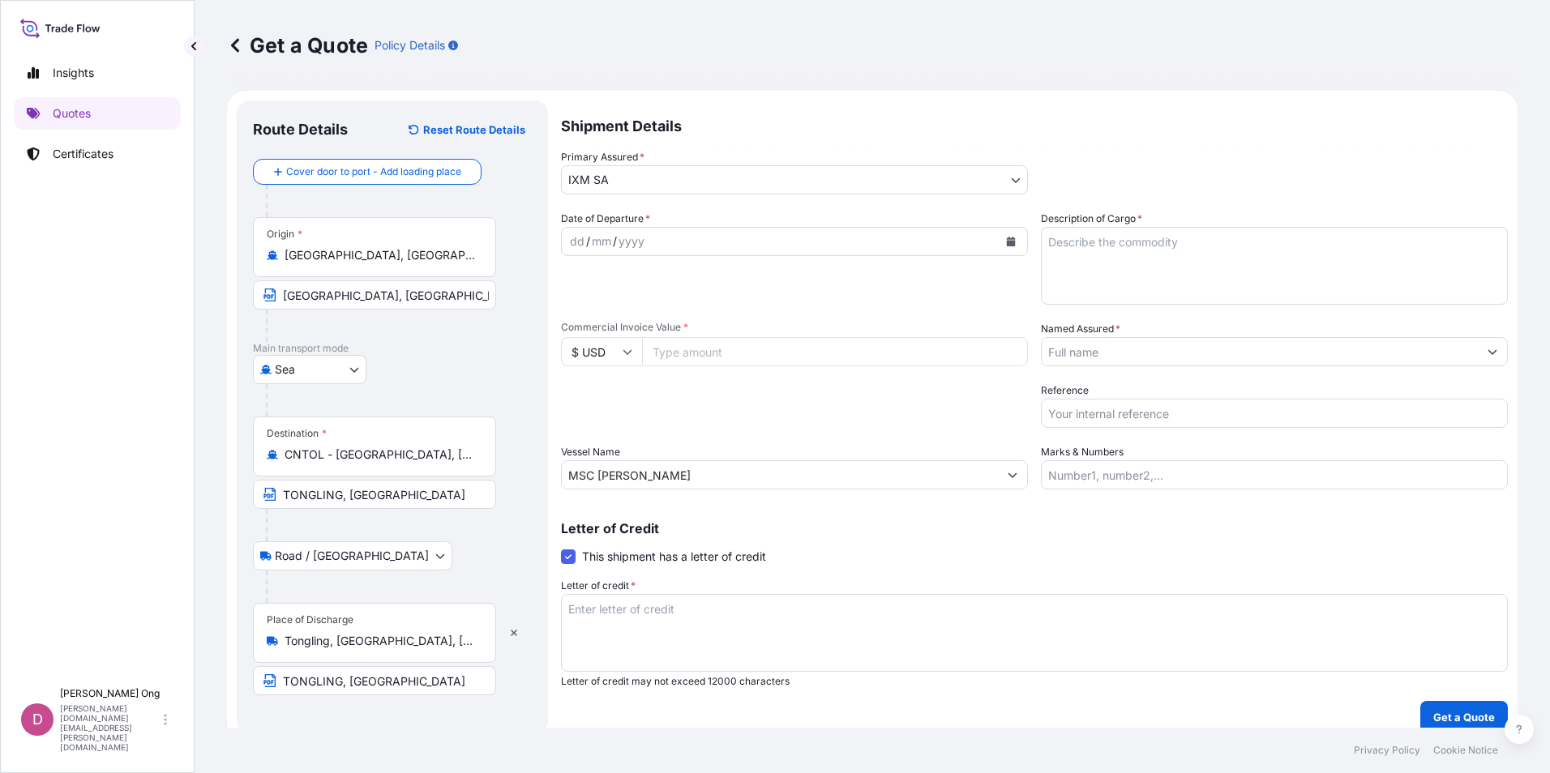
click at [1097, 357] on input "Named Assured *" at bounding box center [1259, 351] width 436 height 29
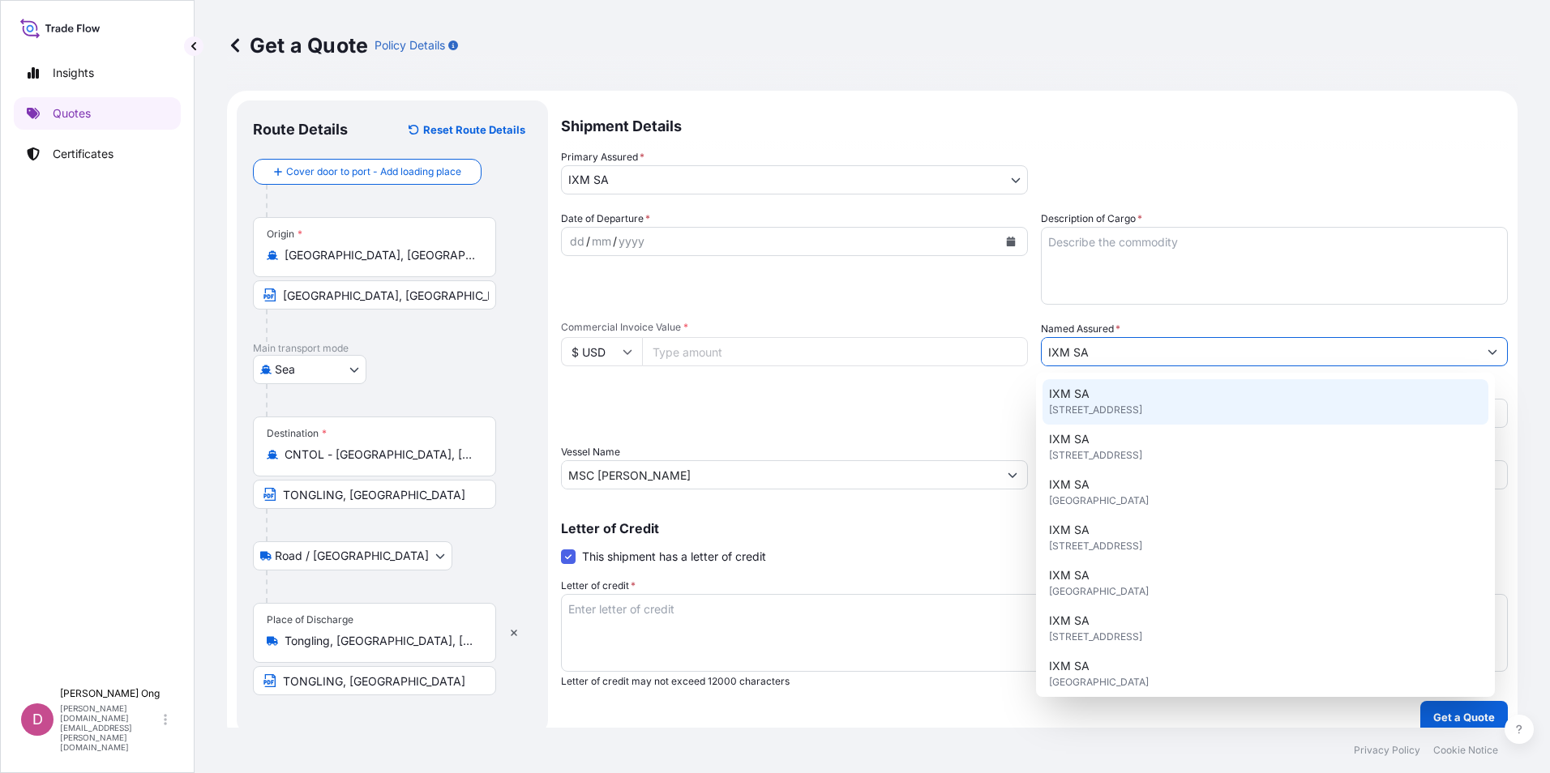
click at [1142, 405] on span "[STREET_ADDRESS]" at bounding box center [1095, 410] width 93 height 16
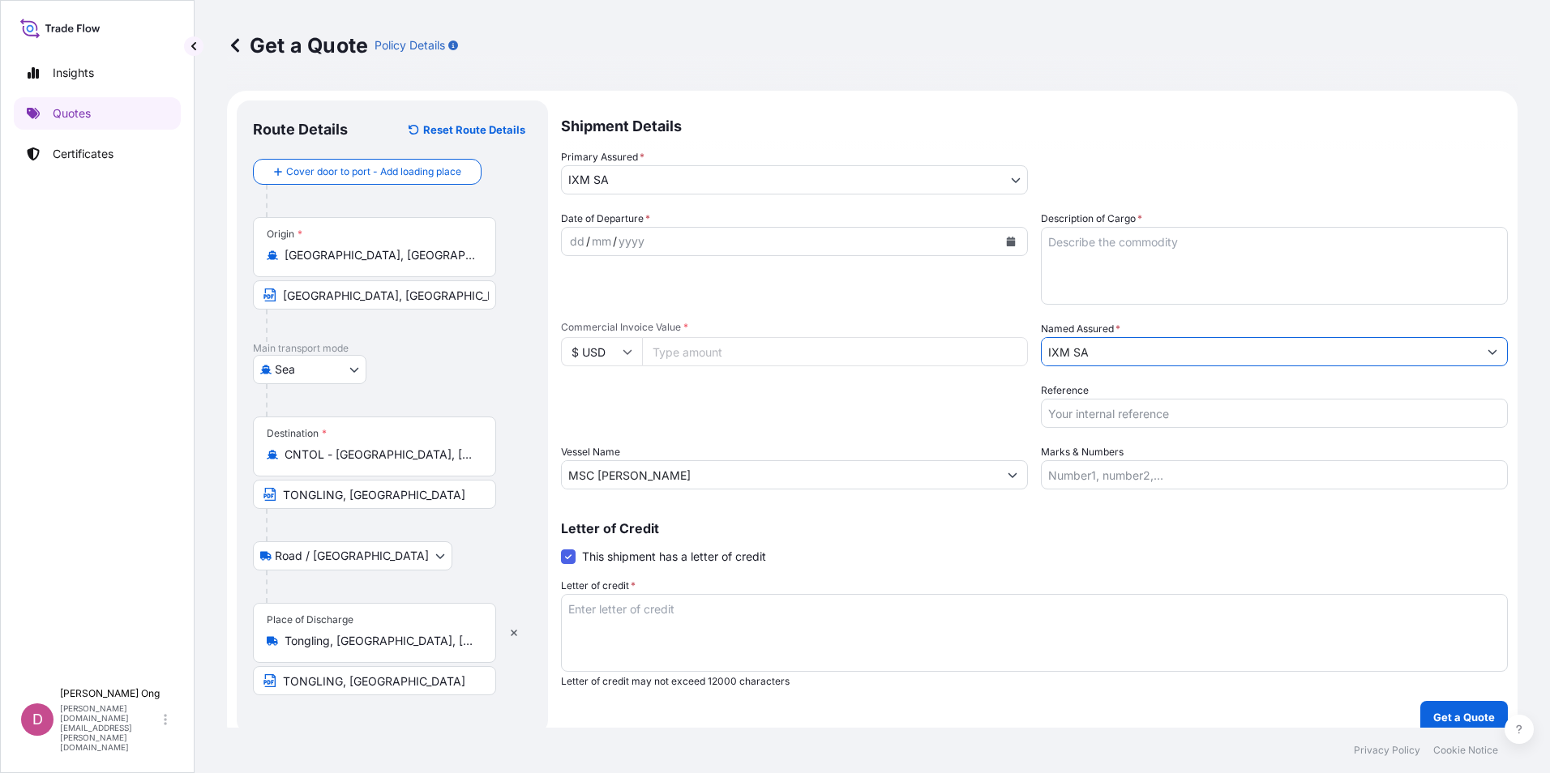
type input "IXM SA"
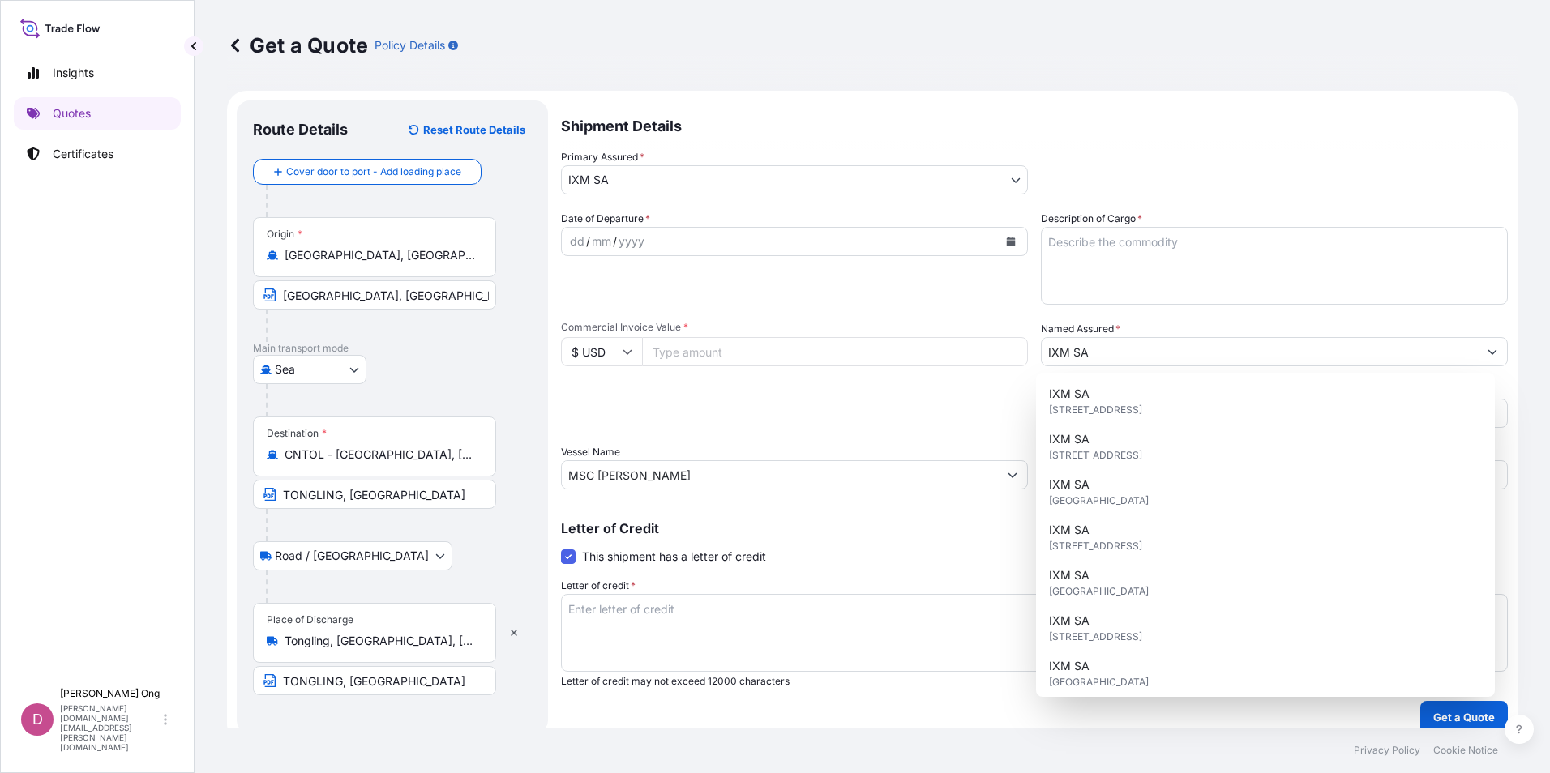
click at [785, 353] on input "Commercial Invoice Value *" at bounding box center [835, 351] width 386 height 29
paste input "3058378.56"
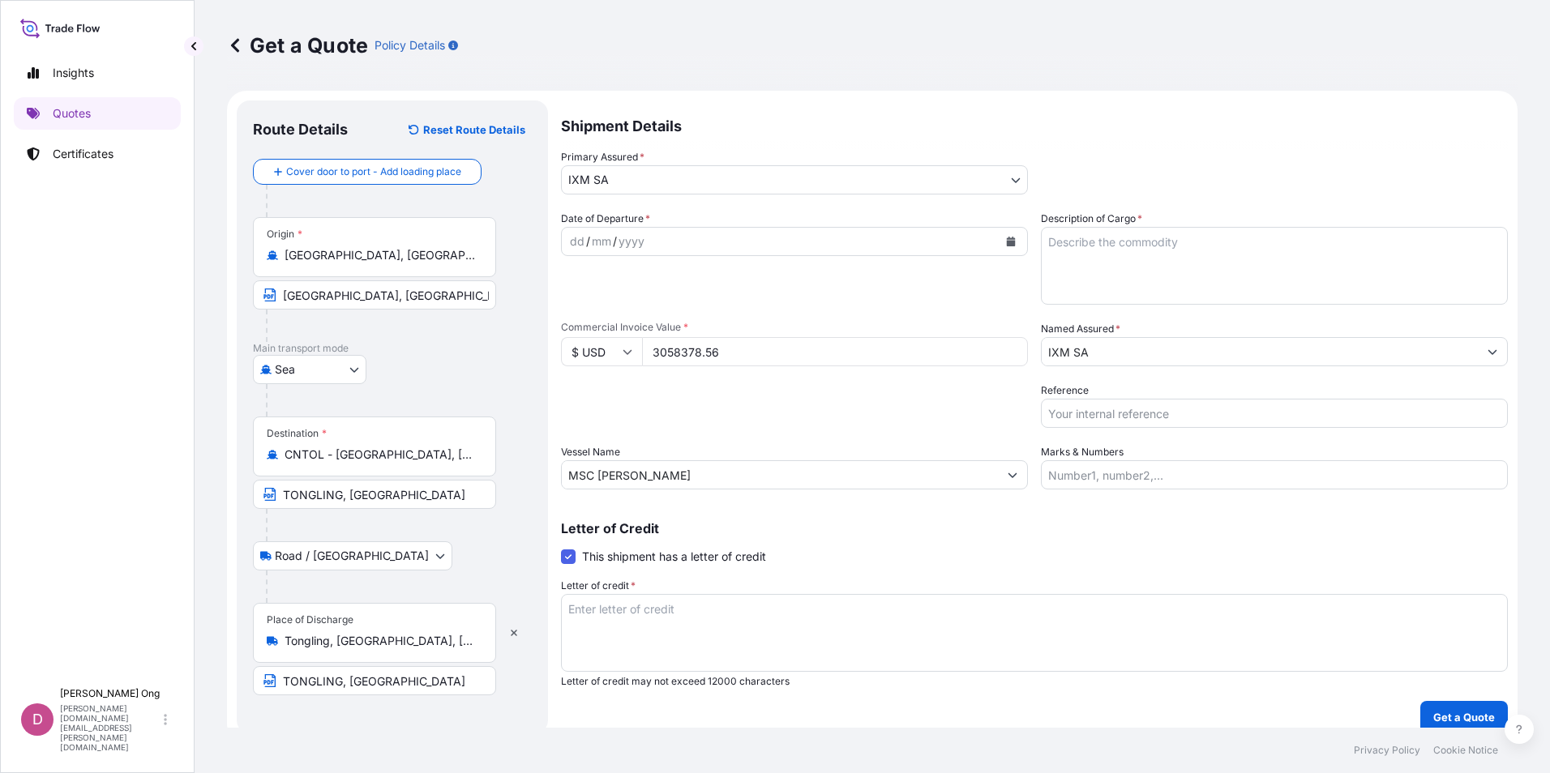
type input "3058378.56"
click at [1135, 416] on input "Reference" at bounding box center [1274, 413] width 467 height 29
click at [1087, 411] on input "Reference" at bounding box center [1274, 413] width 467 height 29
paste input "CC15491CS"
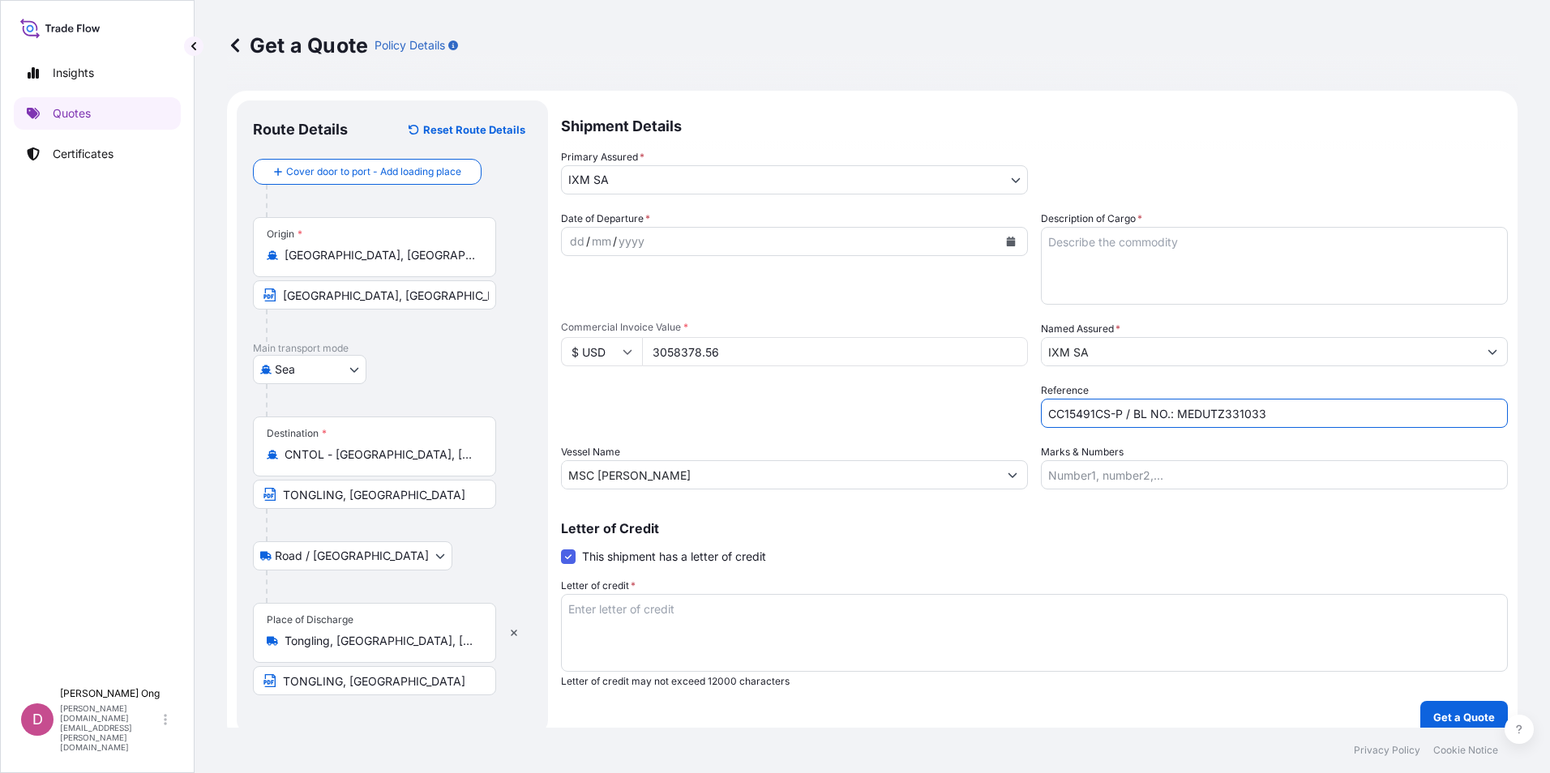
type input "CC15491CS-P / BL NO.: MEDUTZ331033"
click at [1191, 236] on textarea "Description of Cargo *" at bounding box center [1274, 266] width 467 height 78
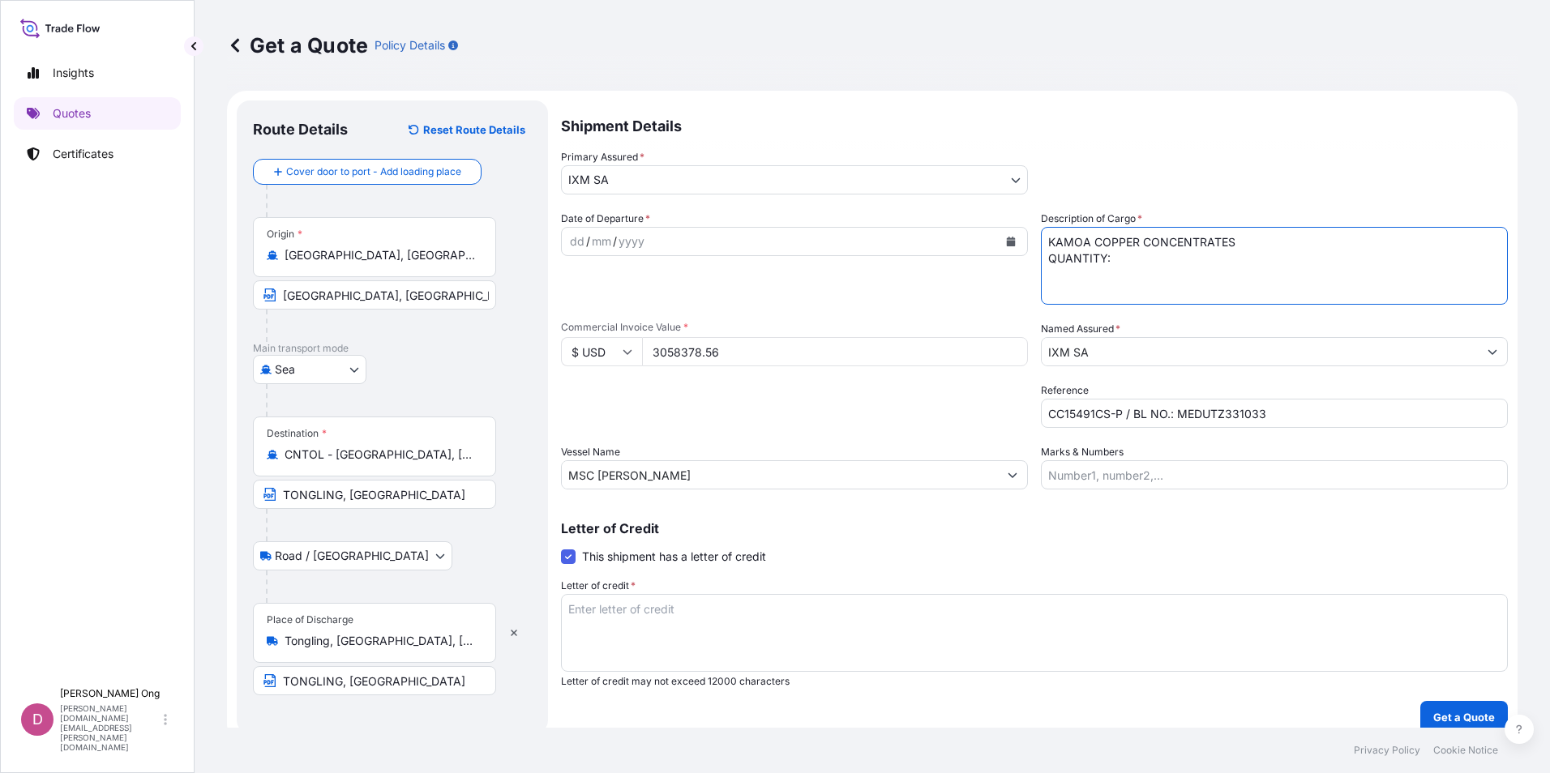
click at [1152, 267] on textarea "KAMOA COPPER CONCENTRATES QUANTITY:" at bounding box center [1274, 266] width 467 height 78
click at [1267, 271] on textarea "KAMOA COPPER CONCENTRATES QUANTITY: 1022.486 WMT" at bounding box center [1274, 266] width 467 height 78
type textarea "KAMOA COPPER CONCENTRATES QUANTITY: 1022.486 WMT ASSURED BY IXM S.A."
click at [887, 563] on div "Letter of Credit This shipment has a letter of credit Letter of credit * Letter…" at bounding box center [1034, 605] width 947 height 166
click at [839, 640] on textarea "Letter of credit *" at bounding box center [1034, 633] width 947 height 78
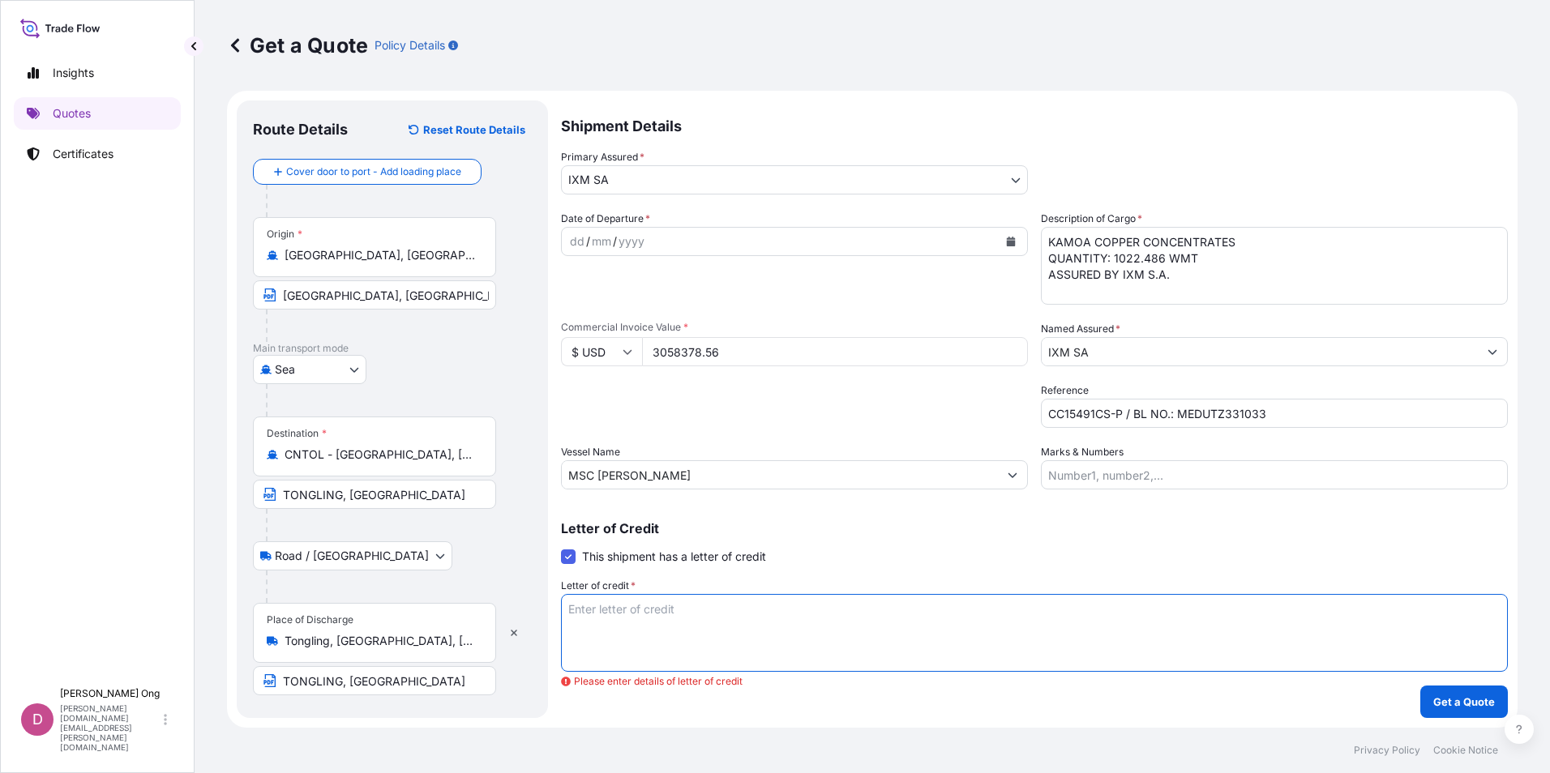
click at [897, 642] on textarea "Letter of credit *" at bounding box center [1034, 633] width 947 height 78
paste textarea "FOR 110 PCT OF THE PROVISIONAL COMMERCIAL INVOICE VALUE, SHOWING CLAIMS PAYABLE…"
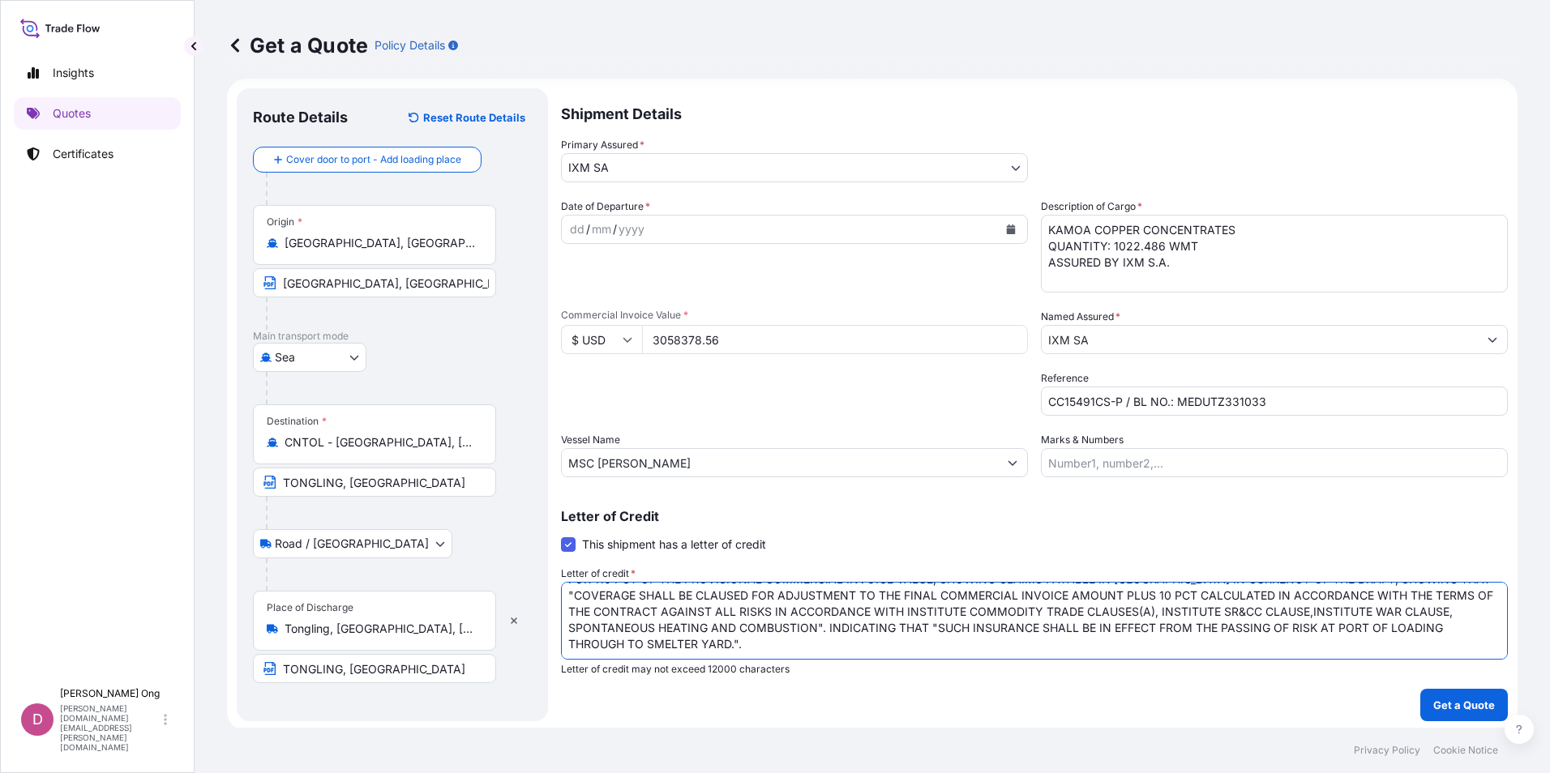
scroll to position [15, 0]
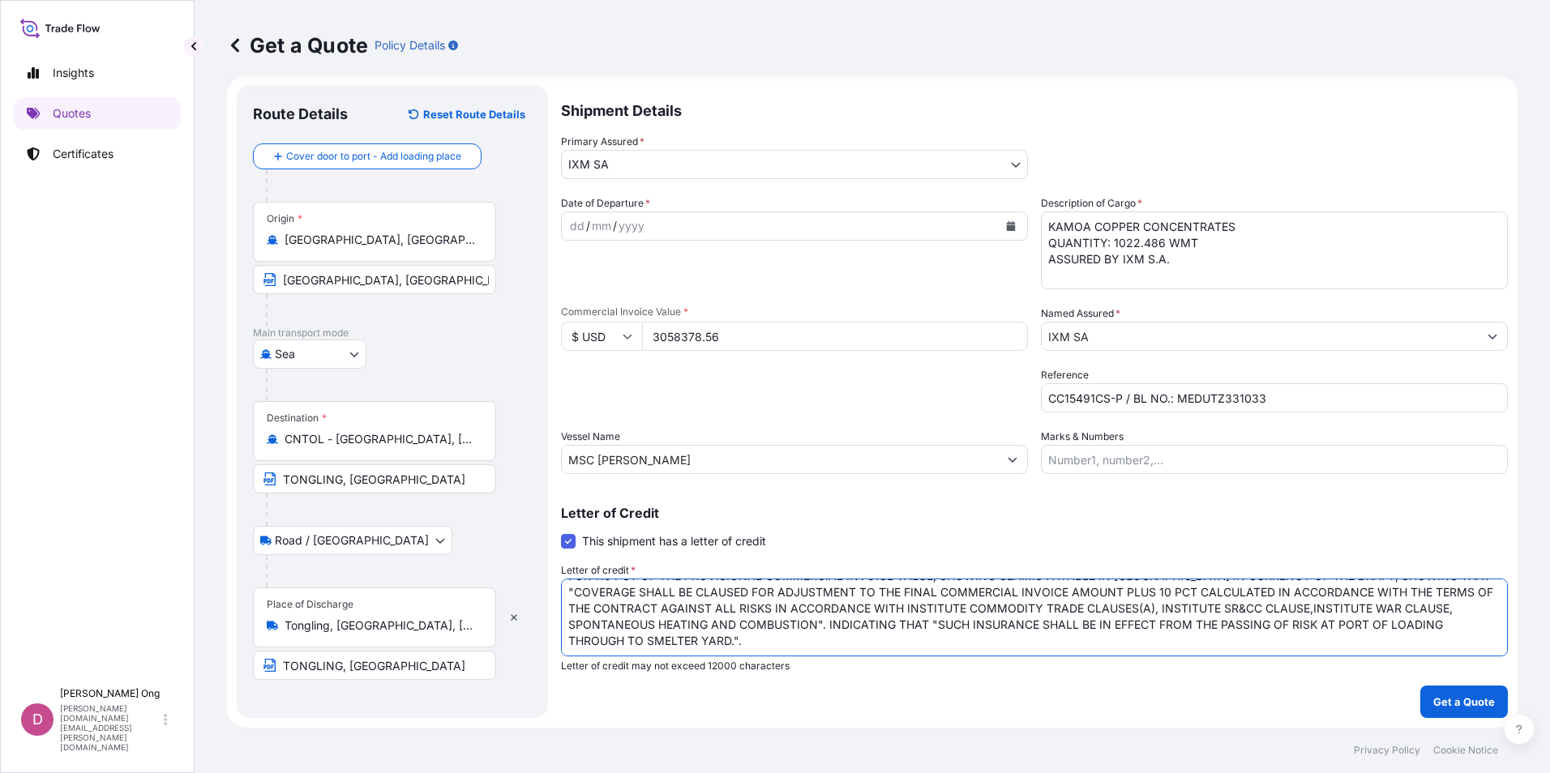
click at [831, 628] on textarea "FOR 110 PCT OF THE PROVISIONAL COMMERCIAL INVOICE VALUE, SHOWING CLAIMS PAYABLE…" at bounding box center [1034, 618] width 947 height 78
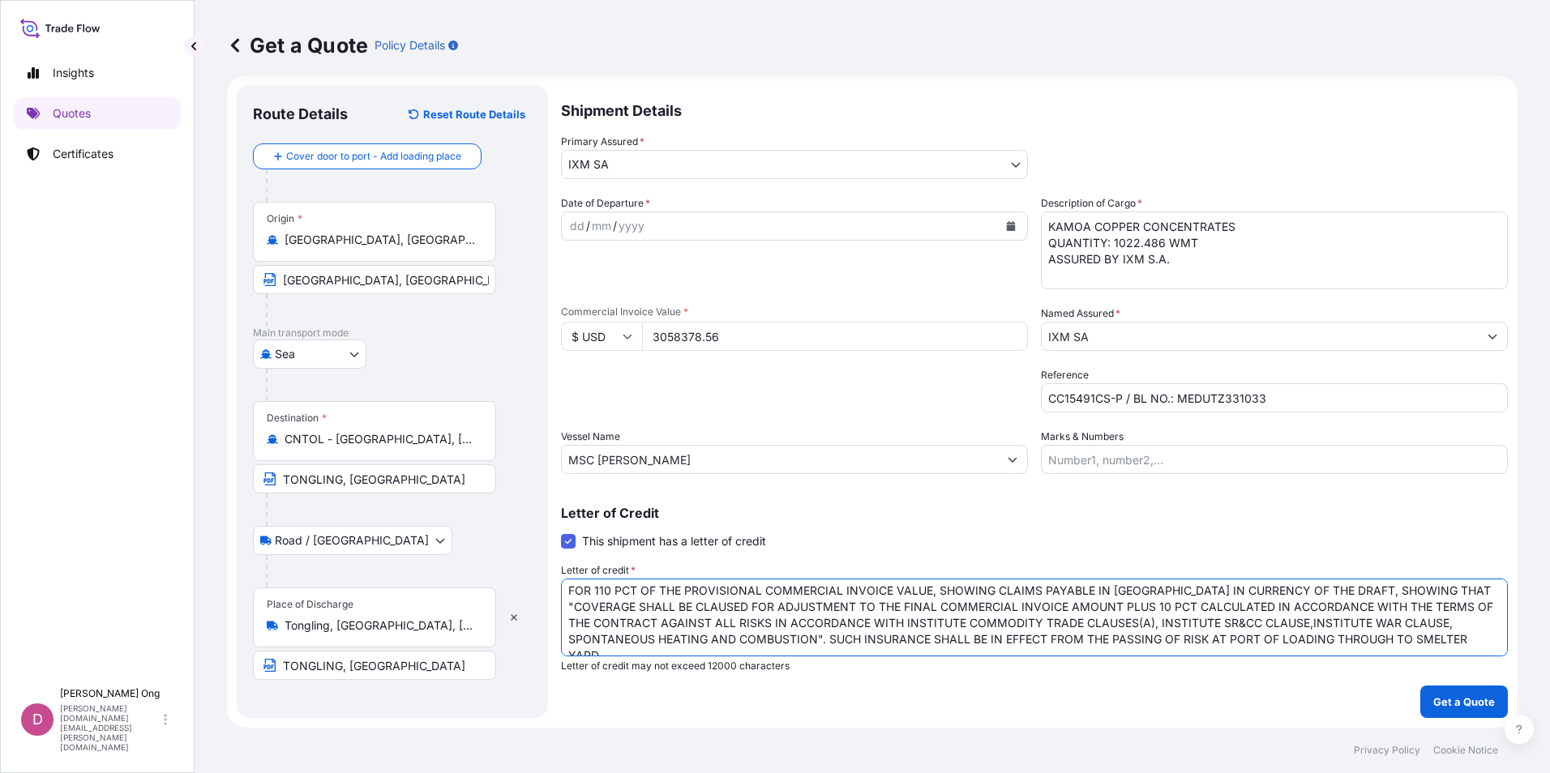
scroll to position [0, 0]
click at [1320, 597] on textarea "FOR 110 PCT OF THE PROVISIONAL COMMERCIAL INVOICE VALUE, SHOWING CLAIMS PAYABLE…" at bounding box center [1034, 618] width 947 height 78
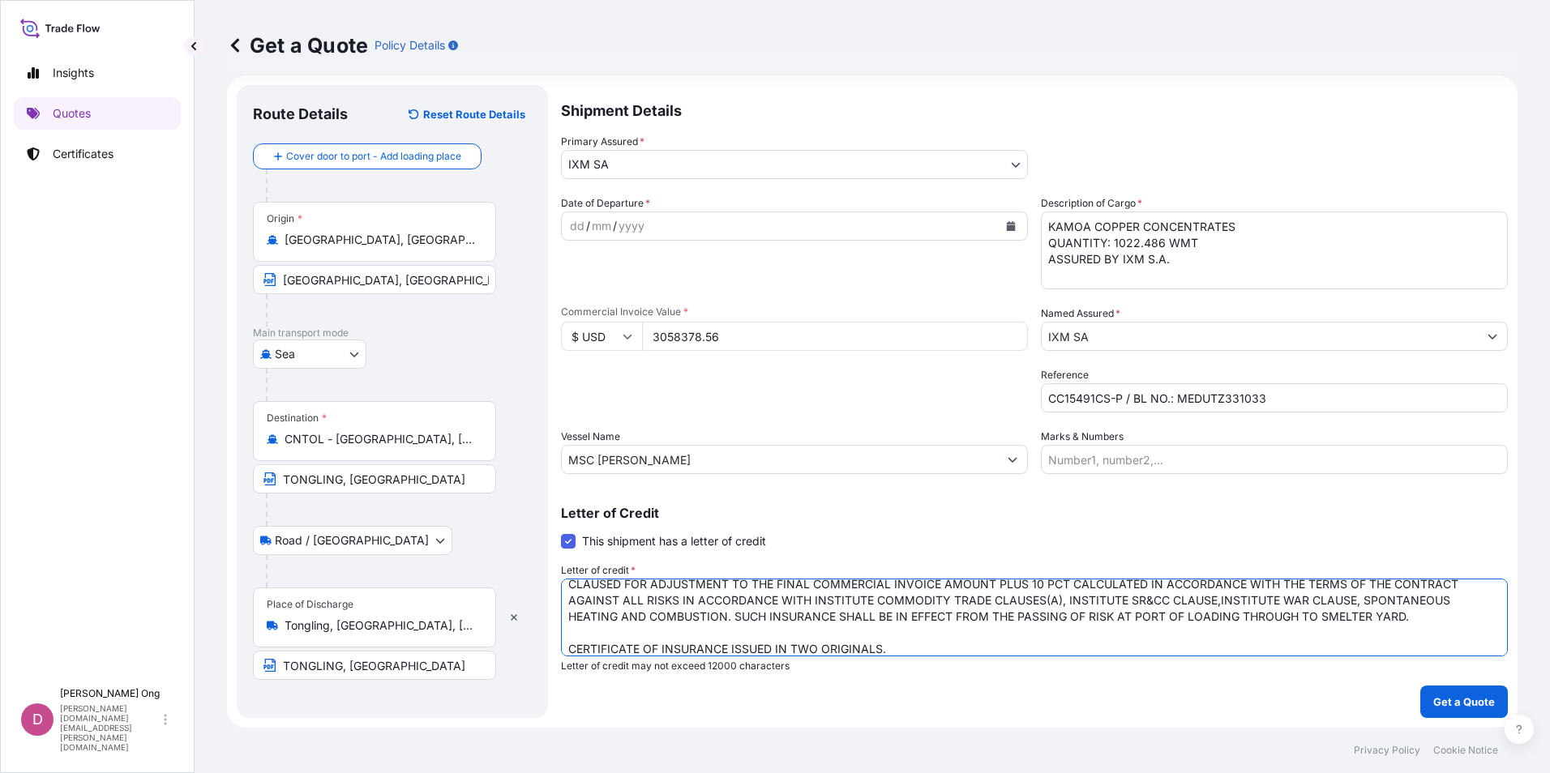
type textarea "FOR 110 PCT OF THE PROVISIONAL COMMERCIAL INVOICE VALUE, CLAIMS PAYABLE IN [GEO…"
click at [1008, 227] on icon "Calendar" at bounding box center [1011, 226] width 9 height 10
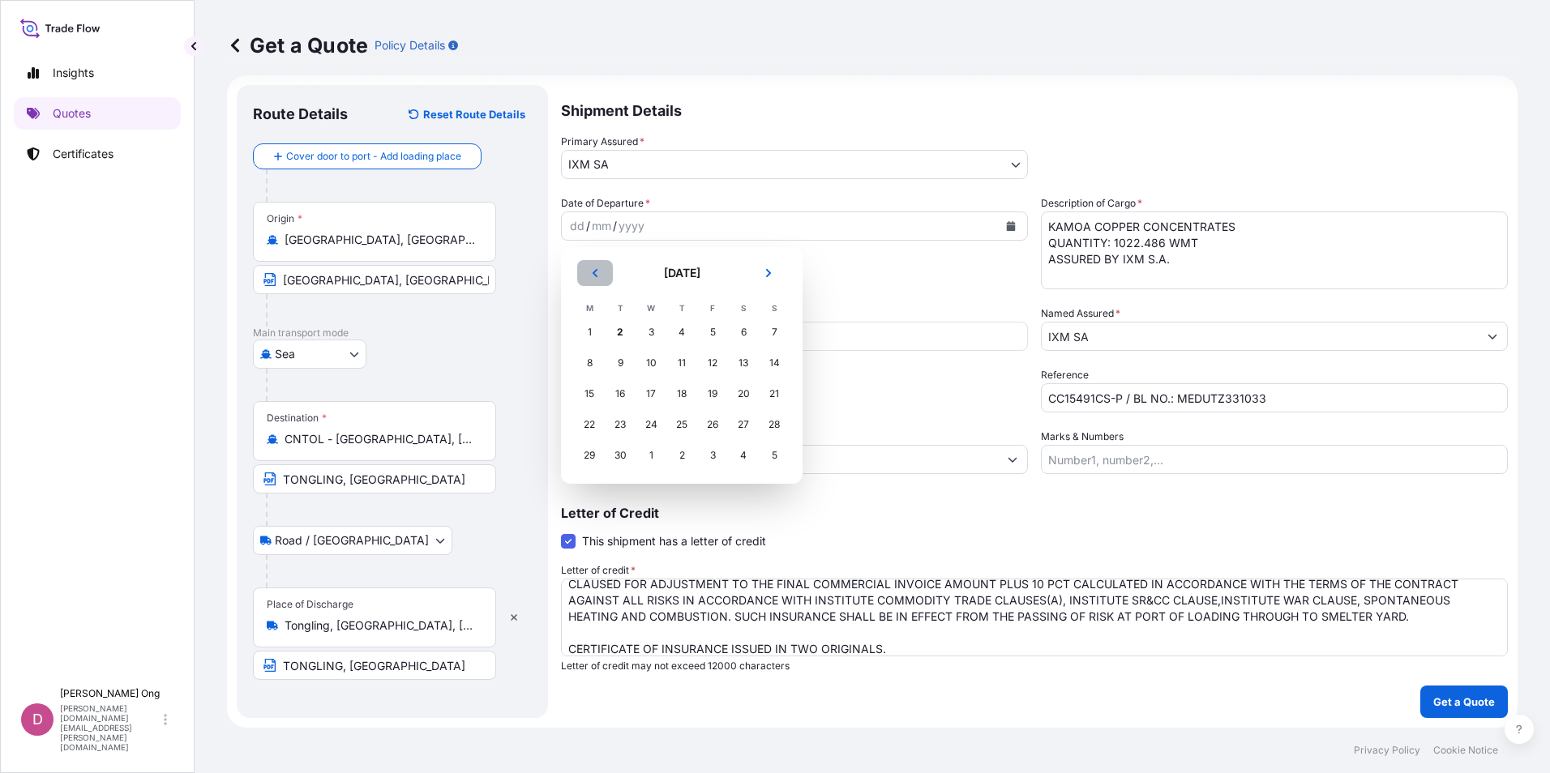
click at [601, 272] on button "Previous" at bounding box center [595, 273] width 36 height 26
click at [617, 429] on div "19" at bounding box center [619, 424] width 29 height 29
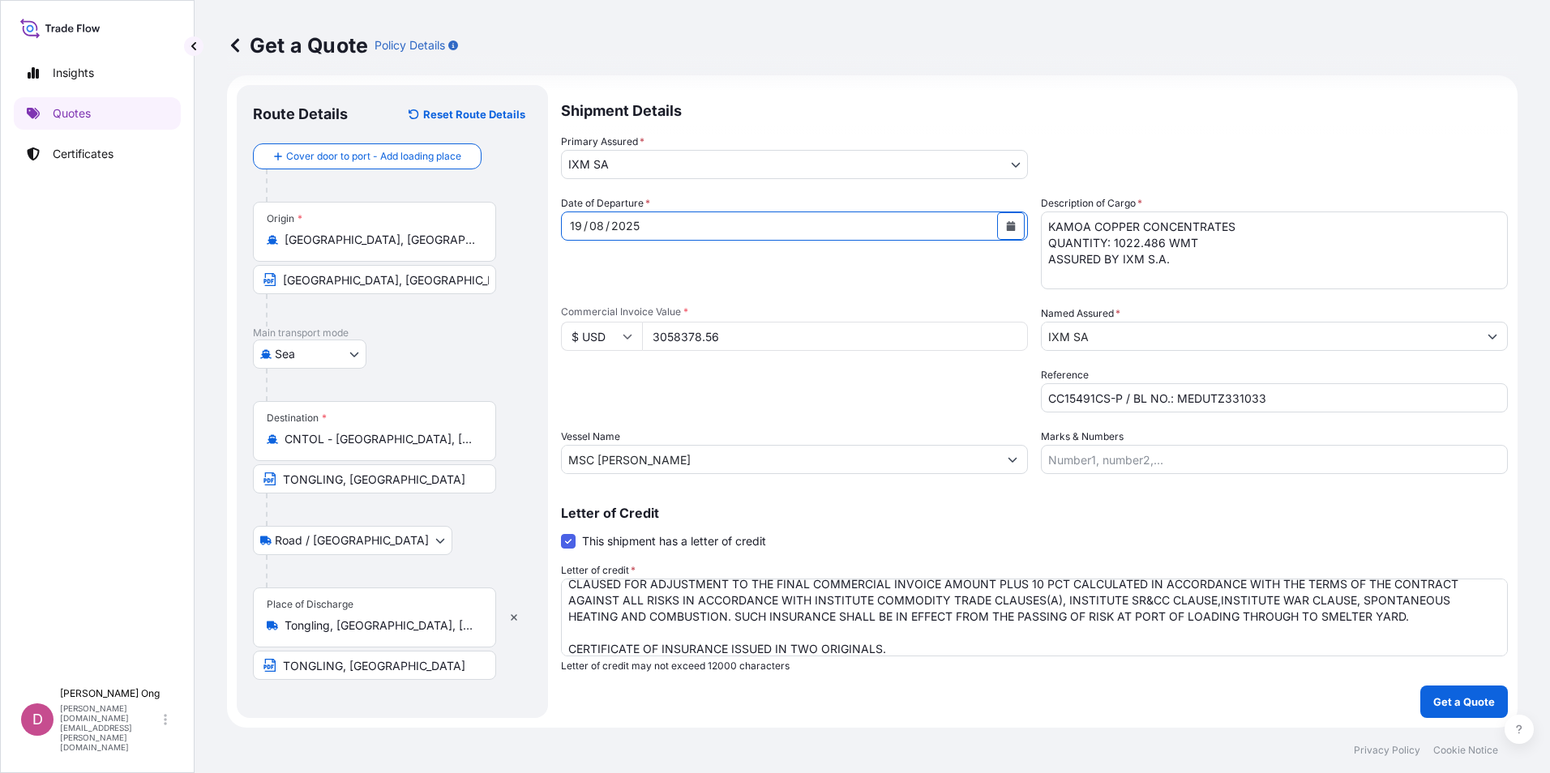
click at [962, 626] on textarea "FOR 110 PCT OF THE PROVISIONAL COMMERCIAL INVOICE VALUE, CLAIMS PAYABLE IN [GEO…" at bounding box center [1034, 618] width 947 height 78
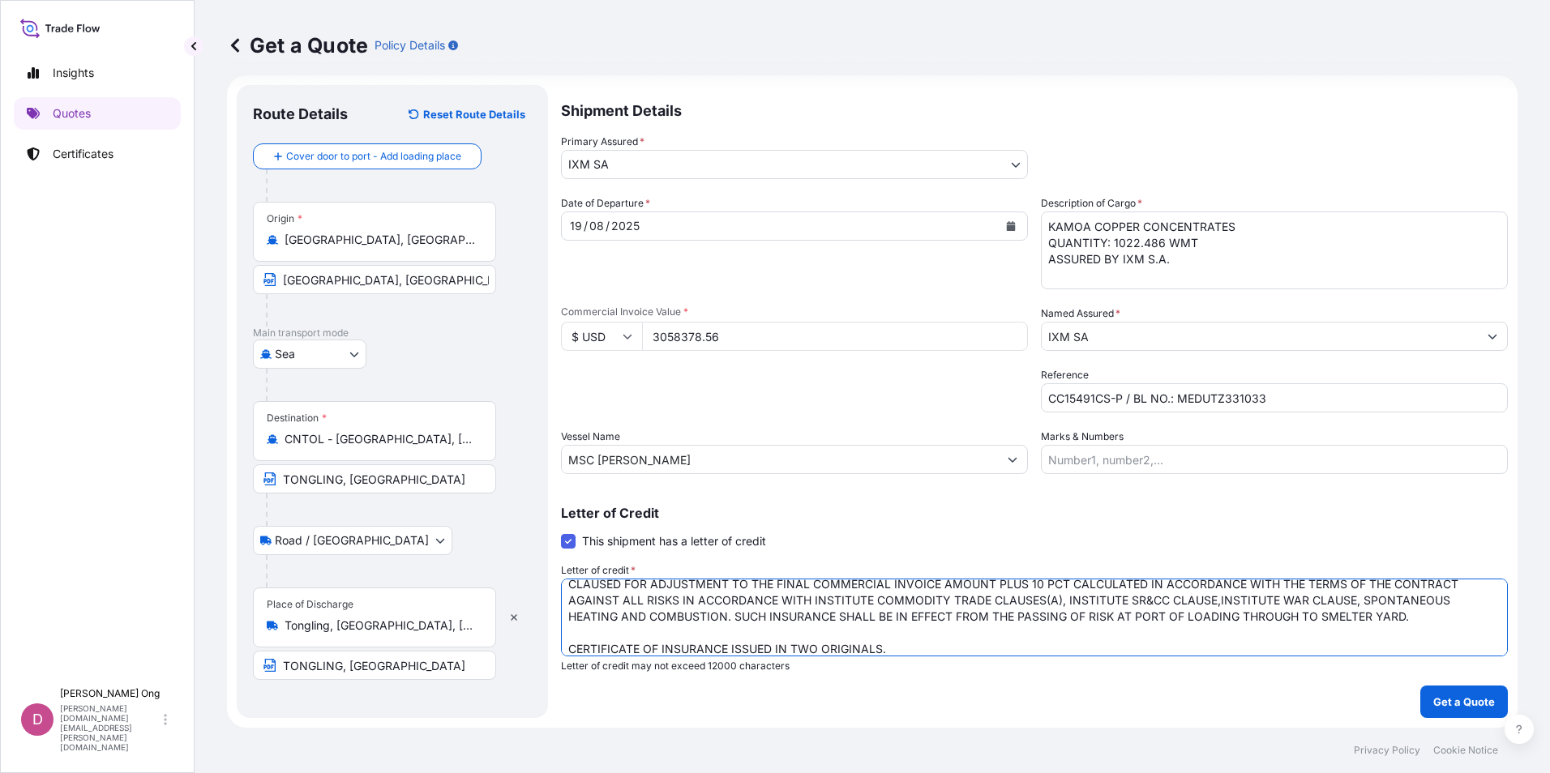
click at [1150, 524] on div "Letter of Credit This shipment has a letter of credit Letter of credit * FOR 11…" at bounding box center [1034, 590] width 947 height 166
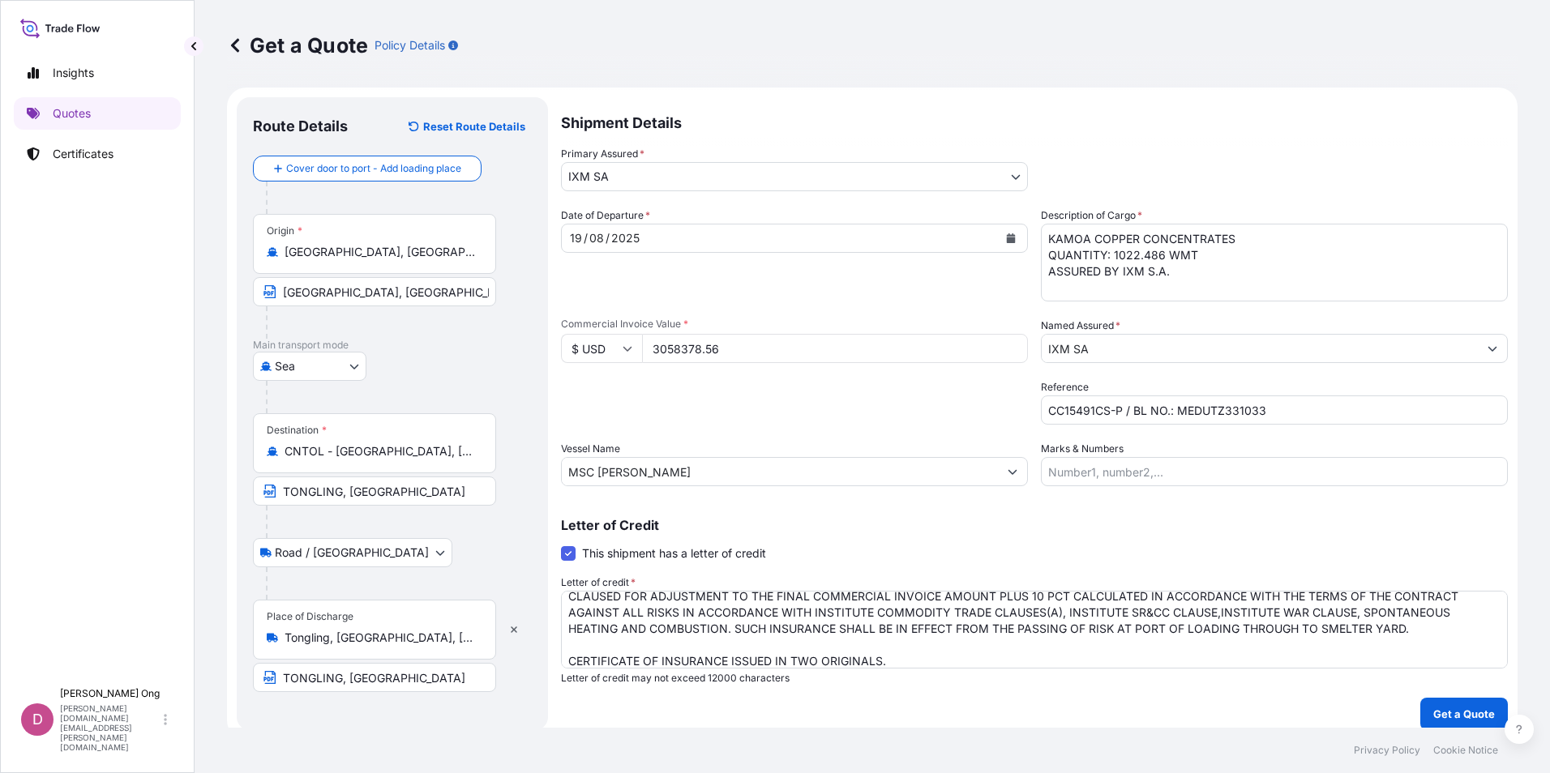
scroll to position [0, 0]
click at [995, 648] on textarea "FOR 110 PCT OF THE PROVISIONAL COMMERCIAL INVOICE VALUE, CLAIMS PAYABLE IN [GEO…" at bounding box center [1034, 633] width 947 height 78
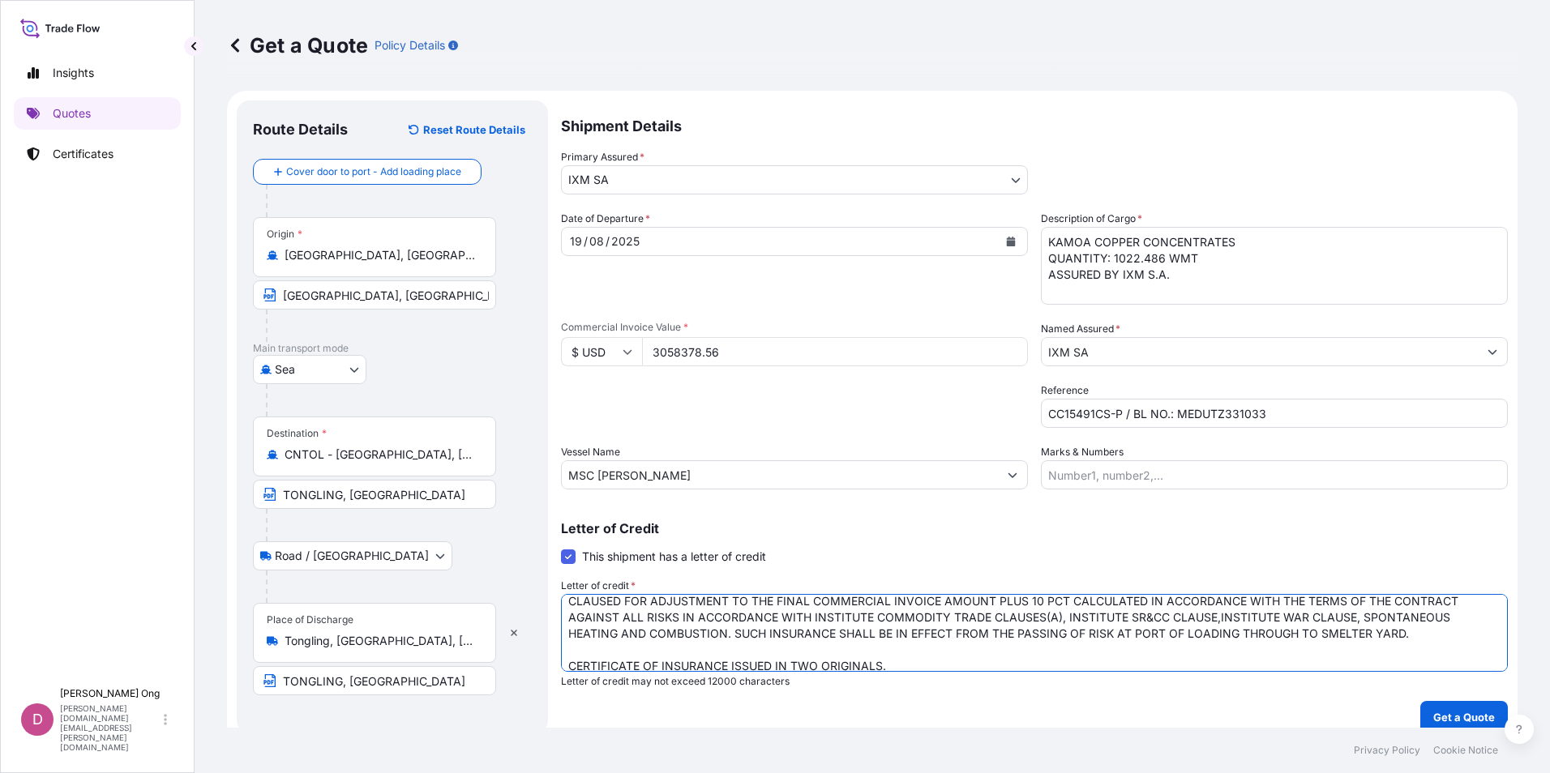
scroll to position [34, 0]
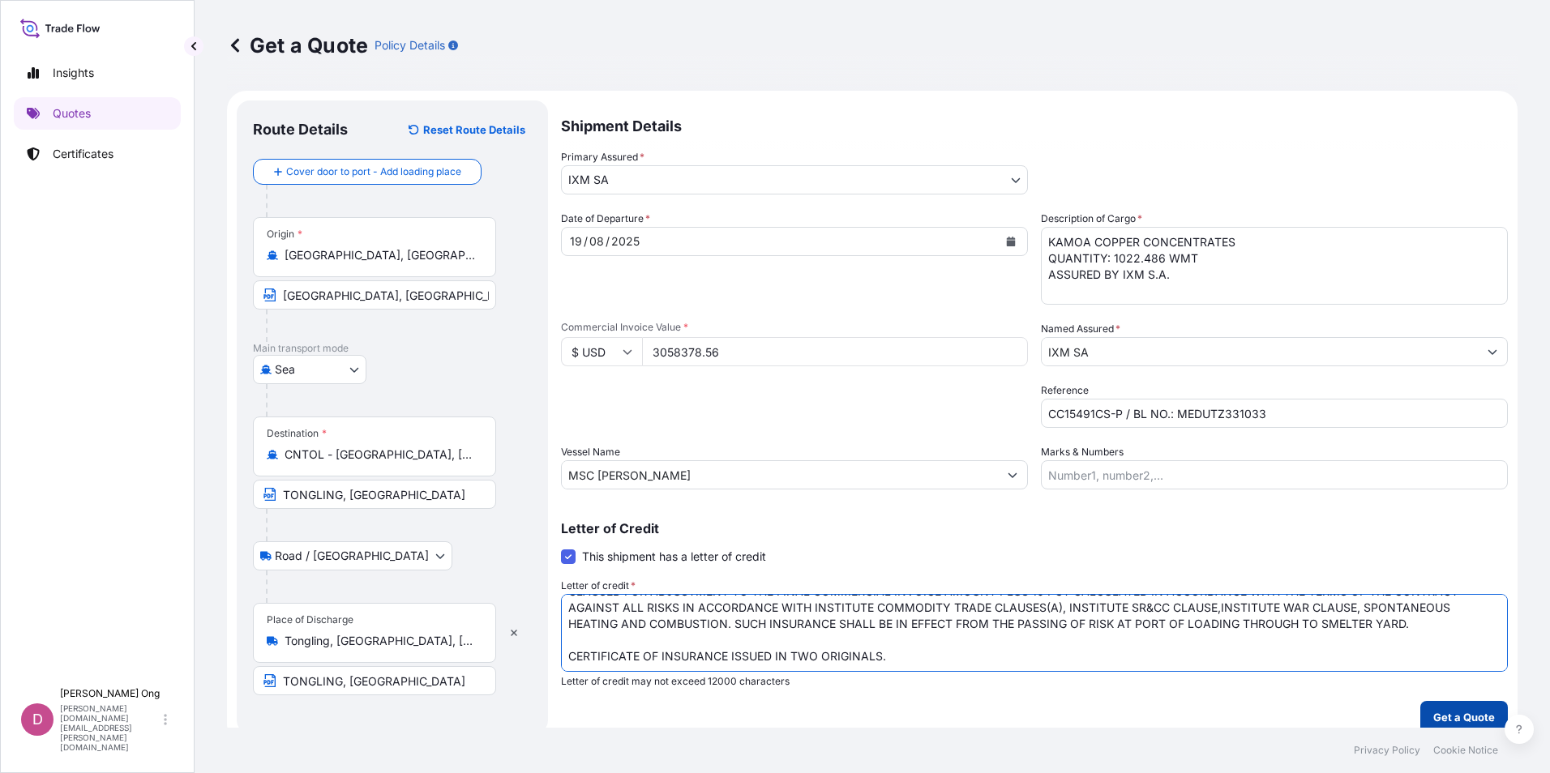
click at [1429, 708] on button "Get a Quote" at bounding box center [1464, 717] width 88 height 32
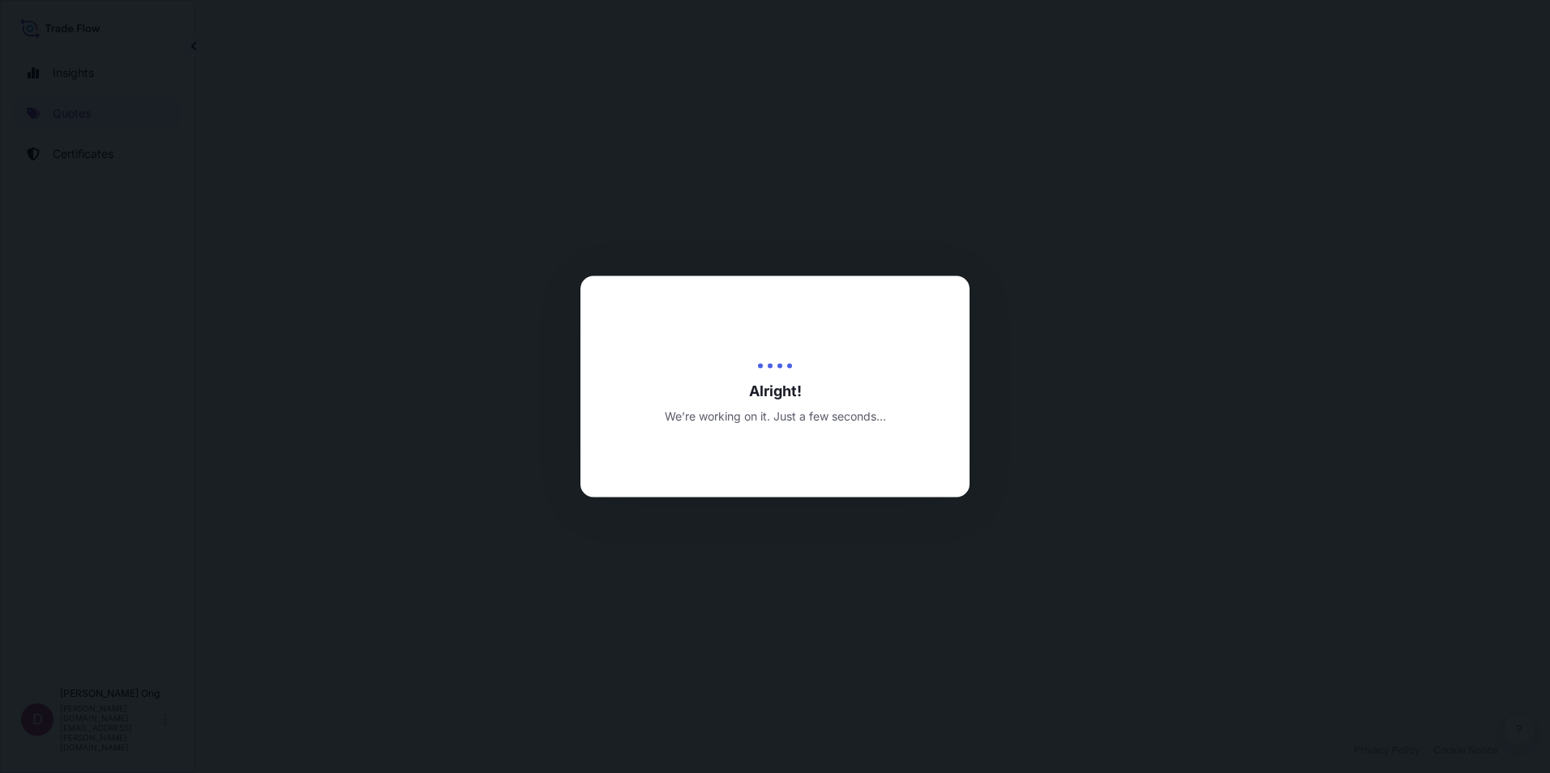
select select "Sea"
select select "Road / [GEOGRAPHIC_DATA]"
select select "31846"
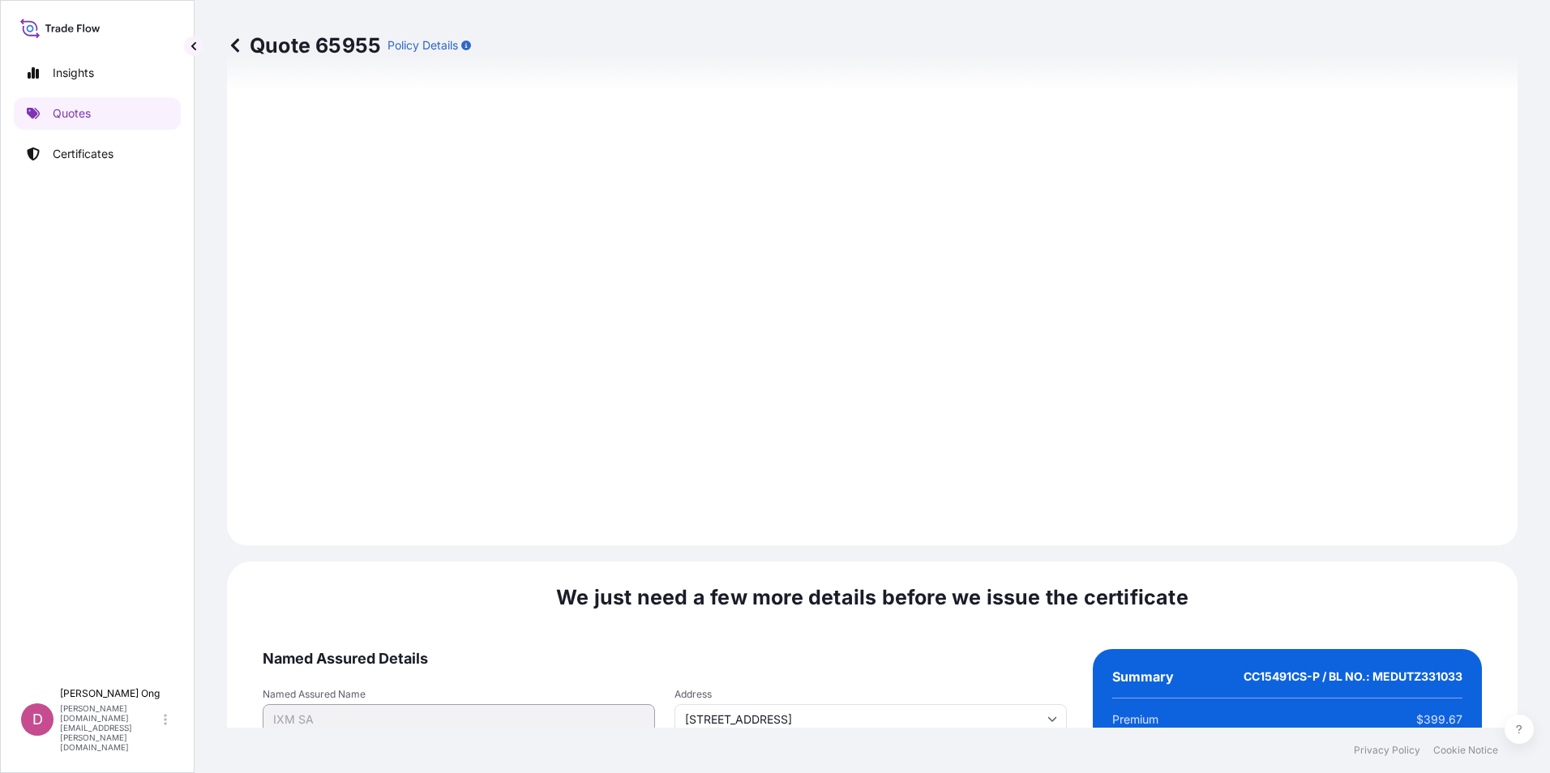
scroll to position [1927, 0]
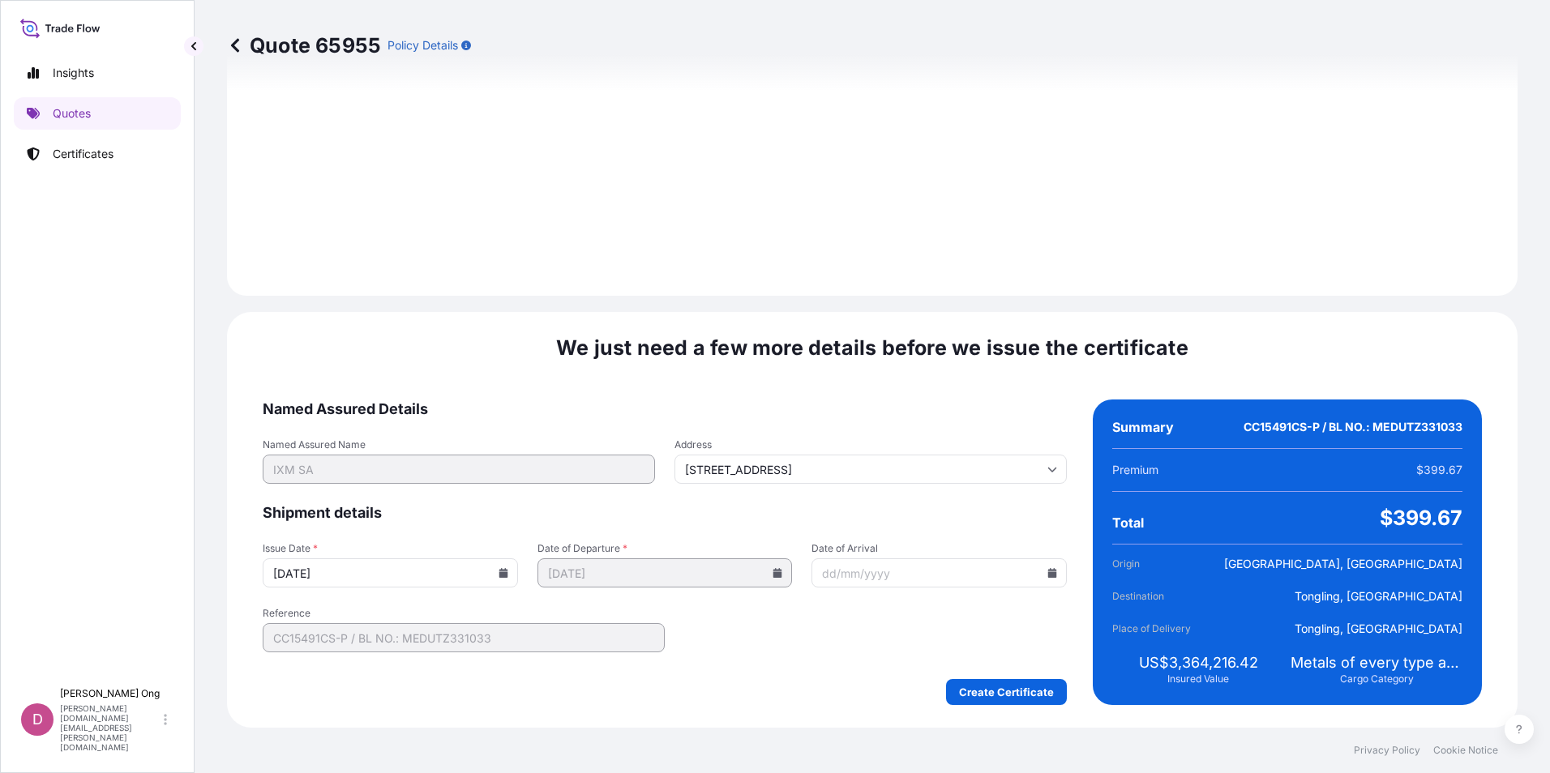
click at [501, 581] on input "[DATE]" at bounding box center [390, 572] width 255 height 29
click at [499, 569] on icon at bounding box center [503, 573] width 10 height 10
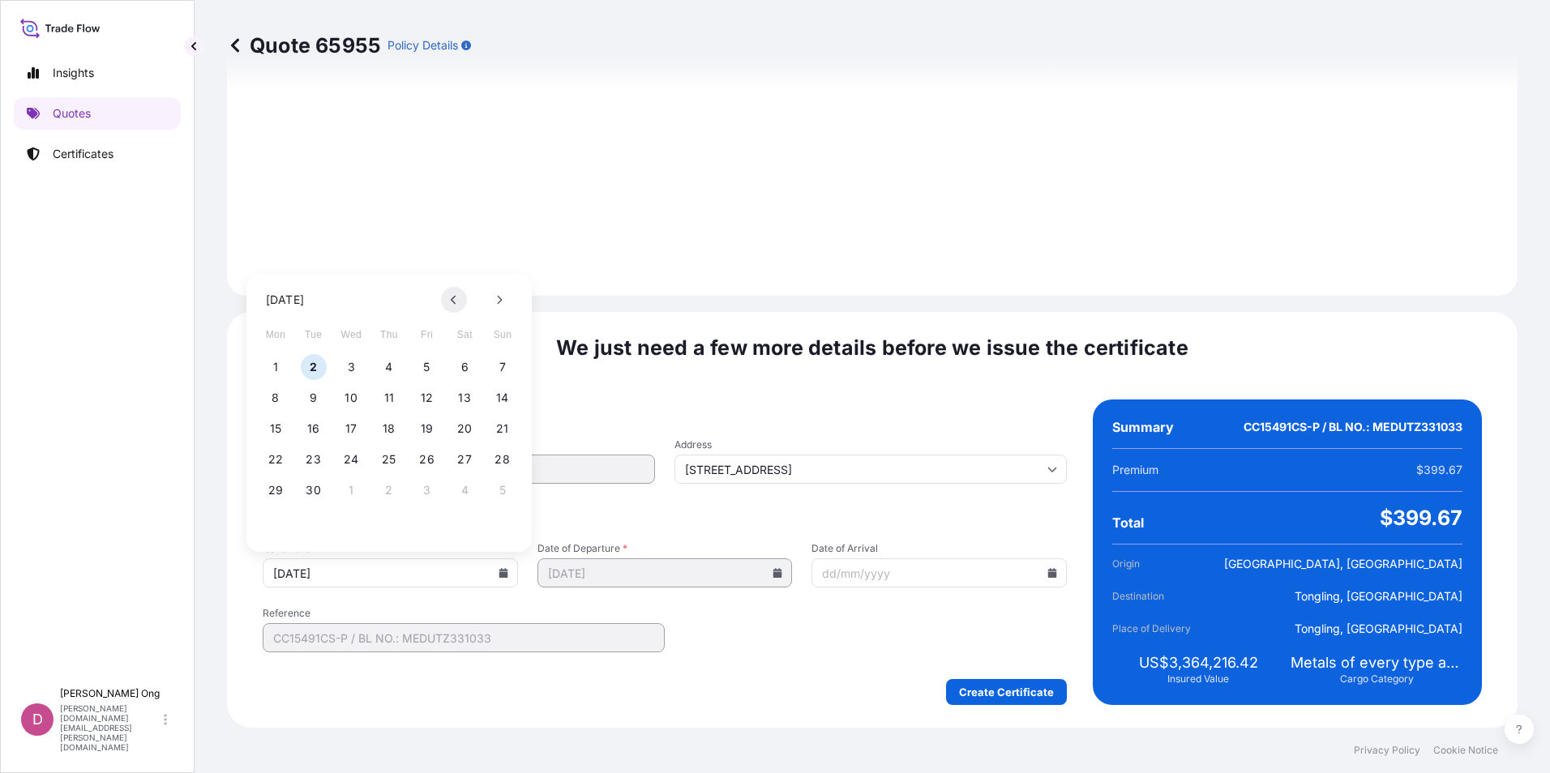
click at [455, 301] on icon at bounding box center [454, 300] width 6 height 10
click at [308, 456] on button "19" at bounding box center [314, 460] width 26 height 26
type input "[DATE]"
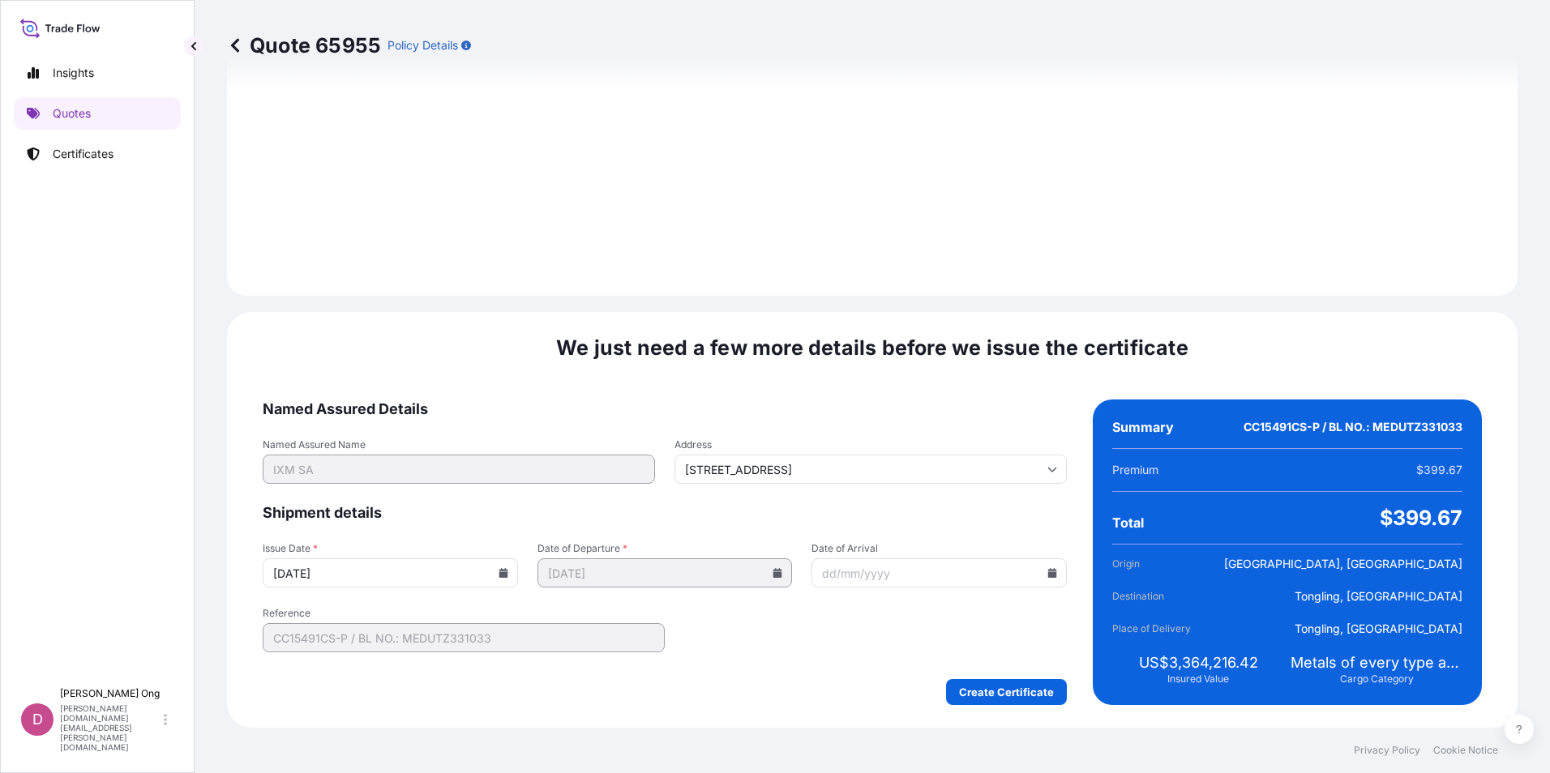
click at [809, 660] on form "Named Assured Details Named Assured Name IXM SA Address [STREET_ADDRESS] Shipme…" at bounding box center [665, 553] width 804 height 306
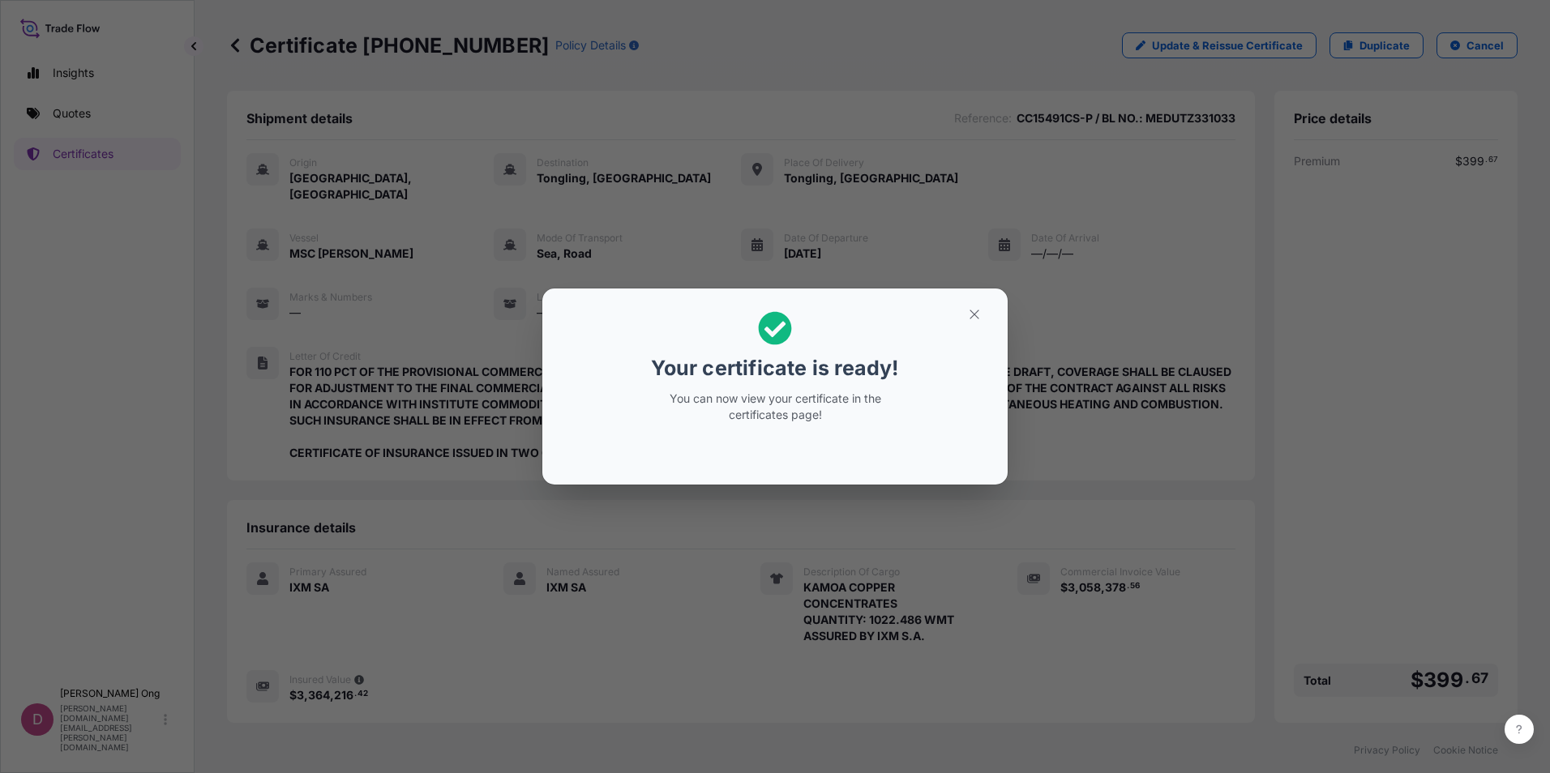
click at [973, 321] on button "button" at bounding box center [974, 314] width 41 height 26
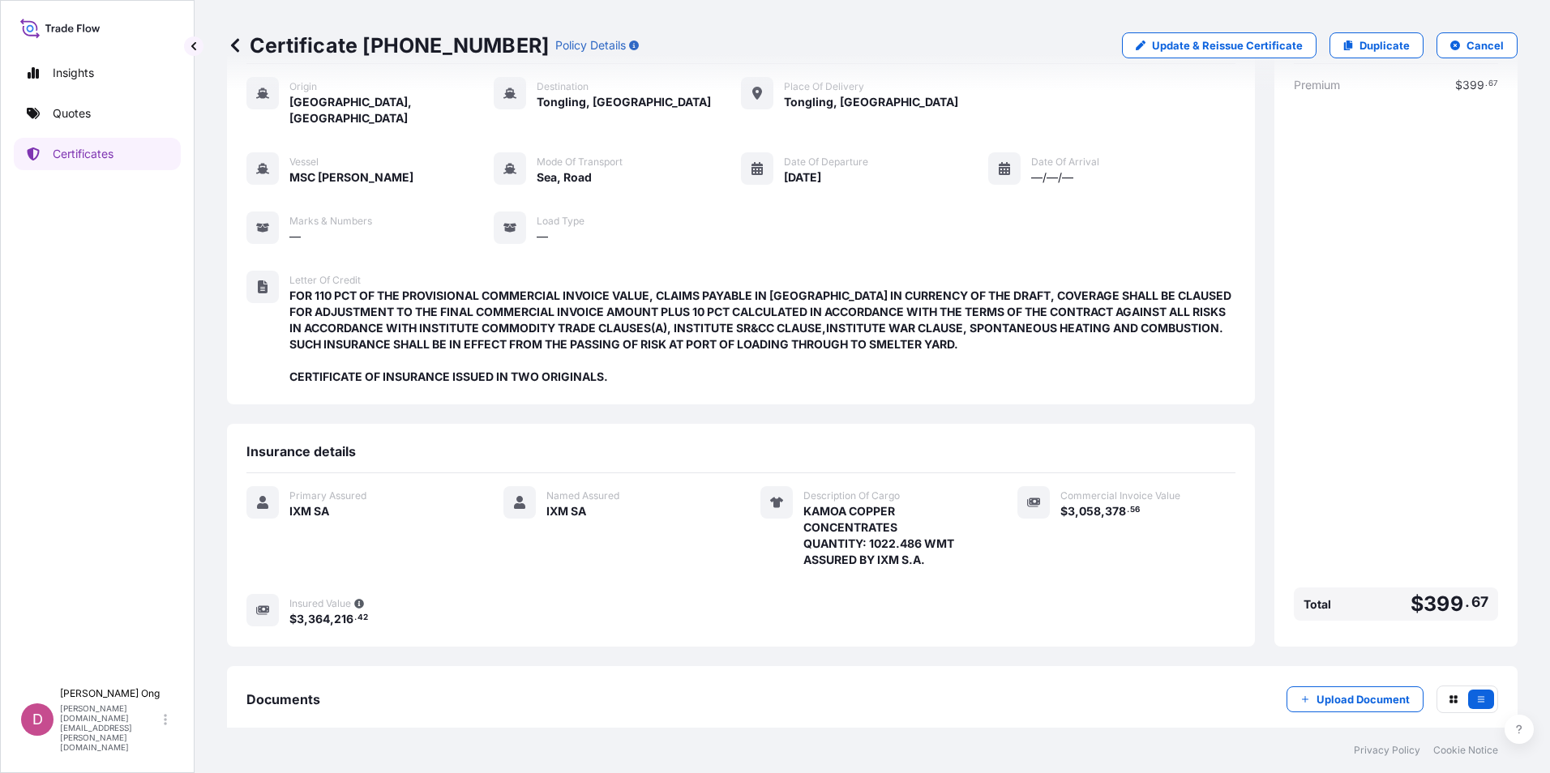
scroll to position [150, 0]
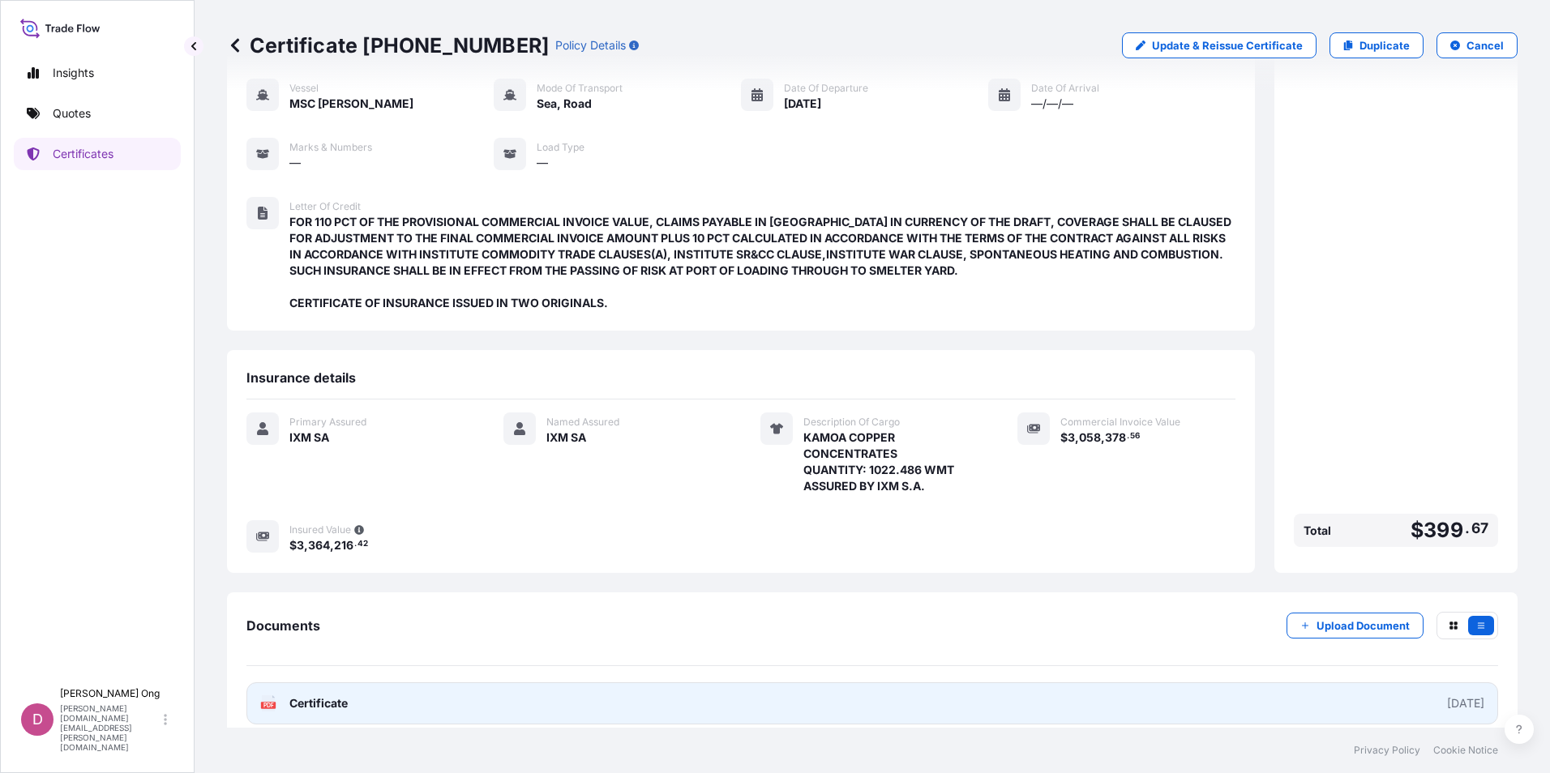
click at [393, 695] on link "PDF Certificate [DATE]" at bounding box center [871, 703] width 1251 height 42
